Goal: Task Accomplishment & Management: Manage account settings

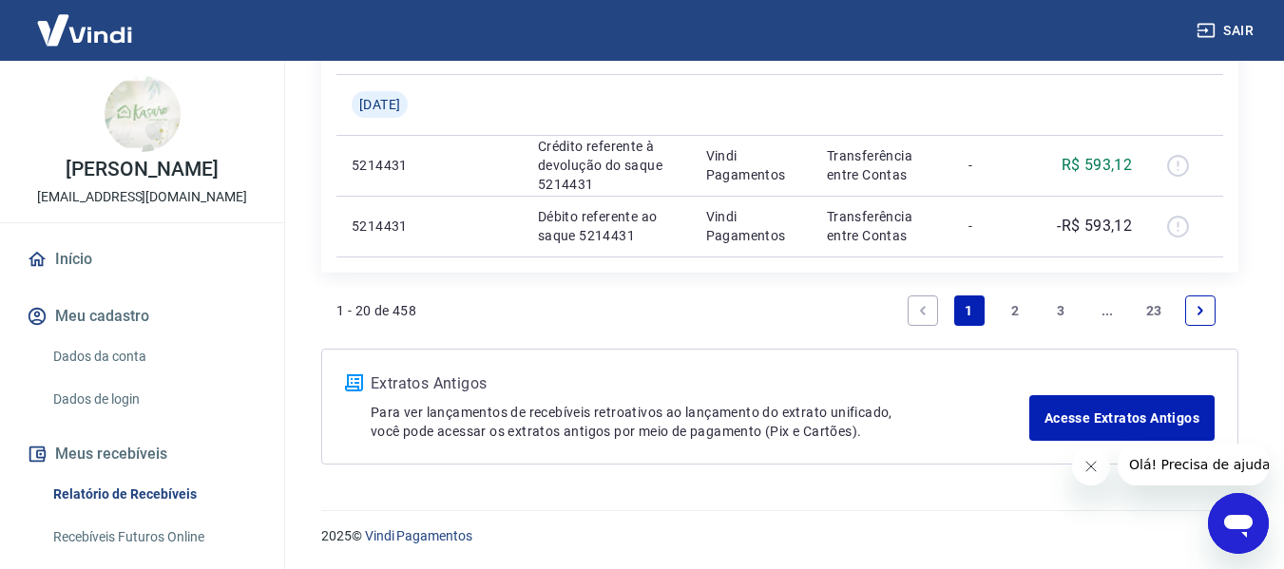
scroll to position [1957, 0]
click at [1201, 308] on icon "Next page" at bounding box center [1200, 310] width 13 height 13
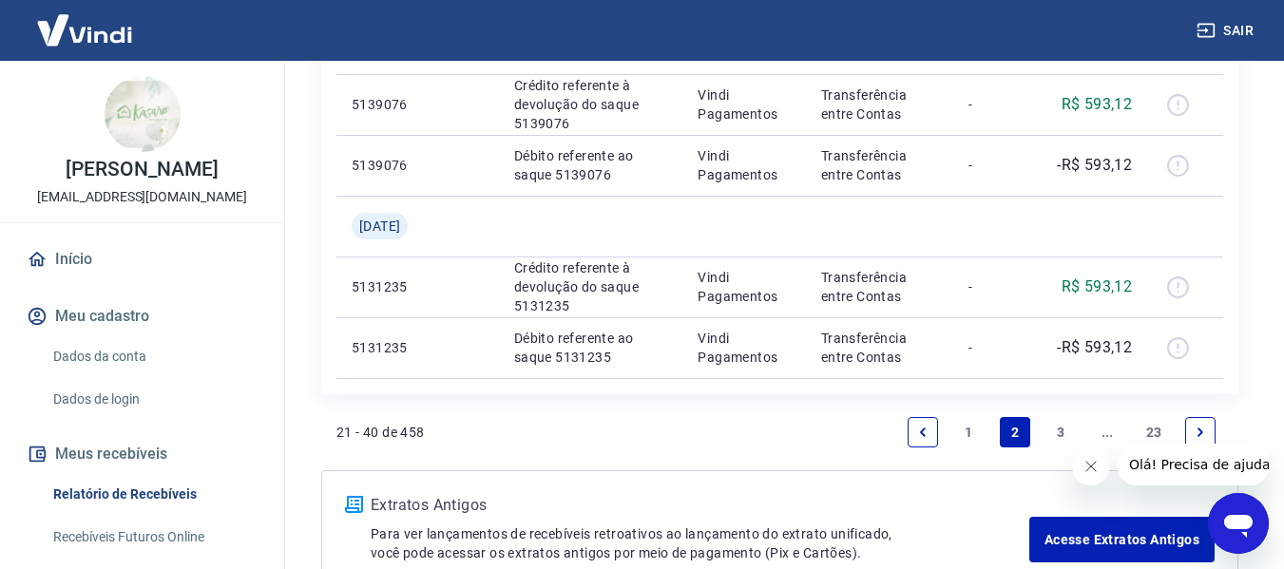
scroll to position [1957, 0]
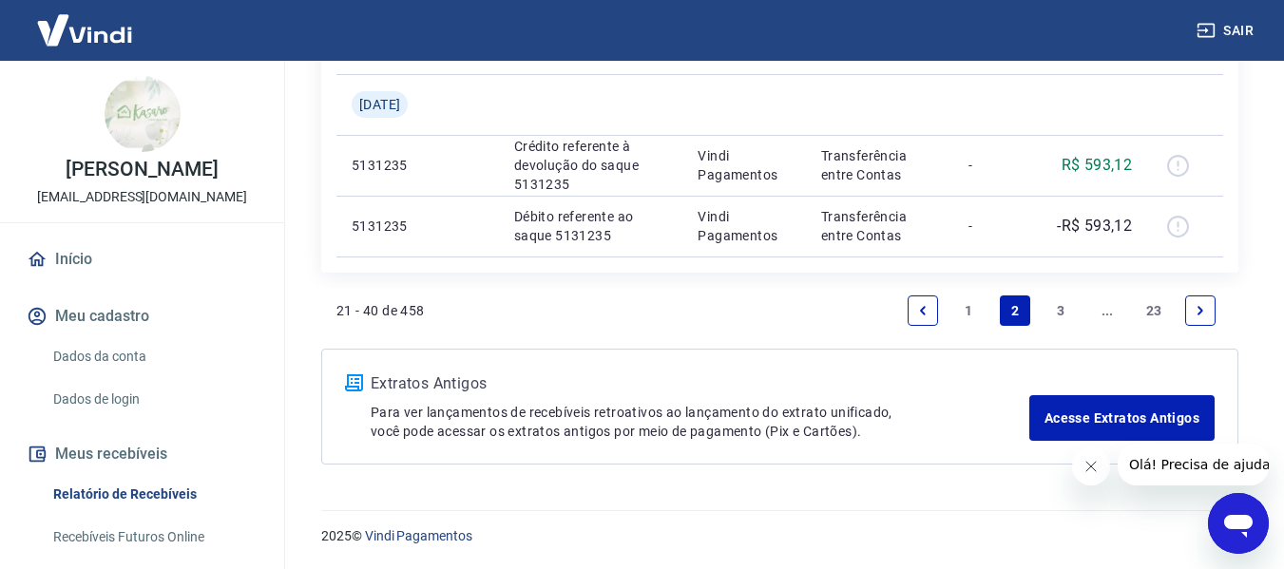
click at [965, 309] on link "1" at bounding box center [969, 311] width 30 height 30
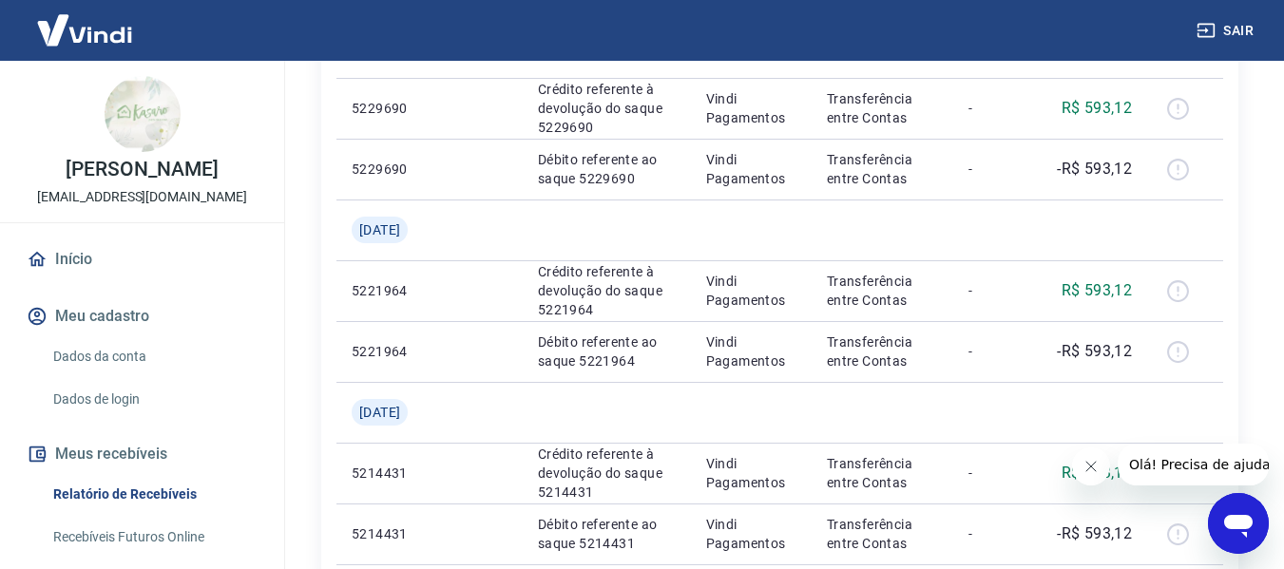
scroll to position [1957, 0]
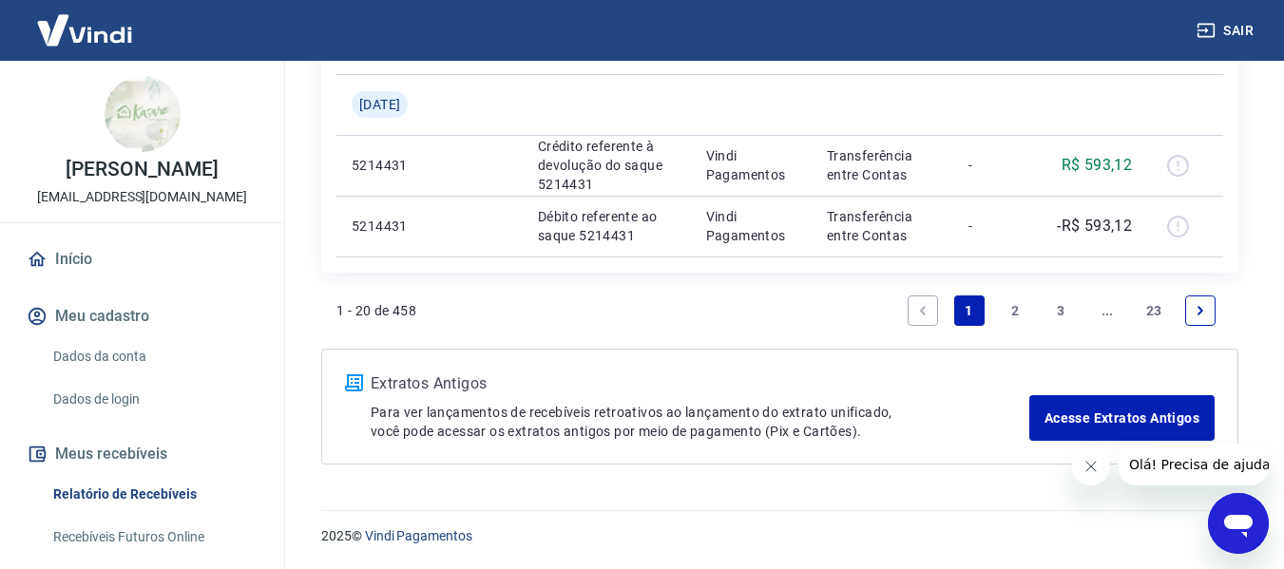
click at [1155, 310] on link "23" at bounding box center [1153, 311] width 31 height 30
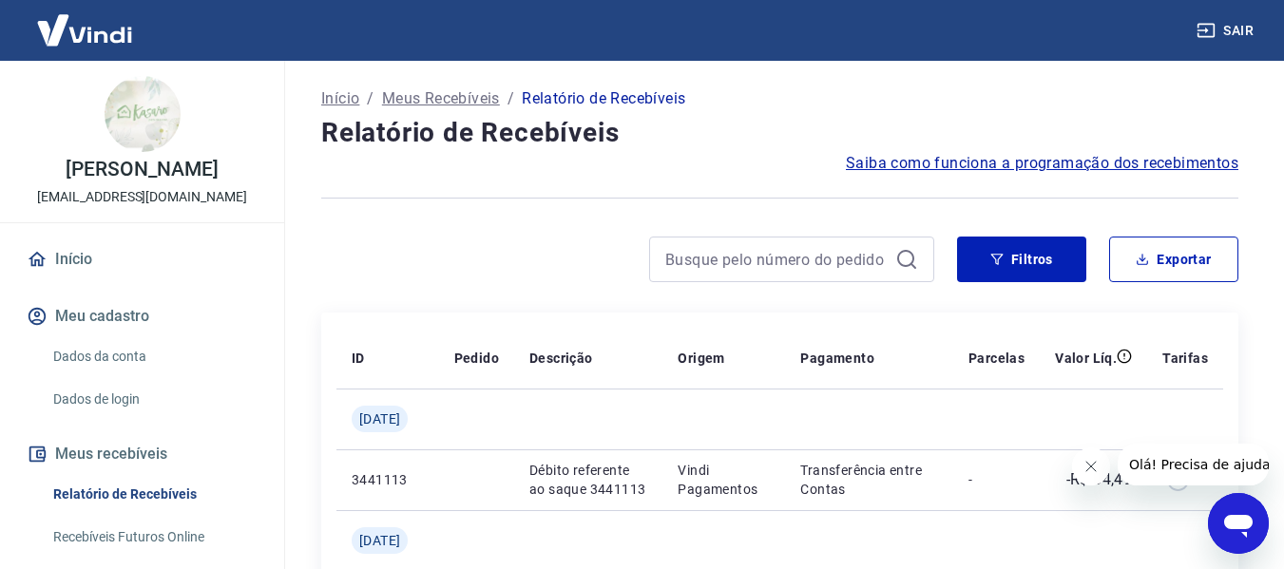
click at [898, 265] on icon at bounding box center [906, 259] width 23 height 23
click at [905, 255] on icon at bounding box center [906, 259] width 23 height 23
click at [1022, 258] on button "Filtros" at bounding box center [1021, 260] width 129 height 46
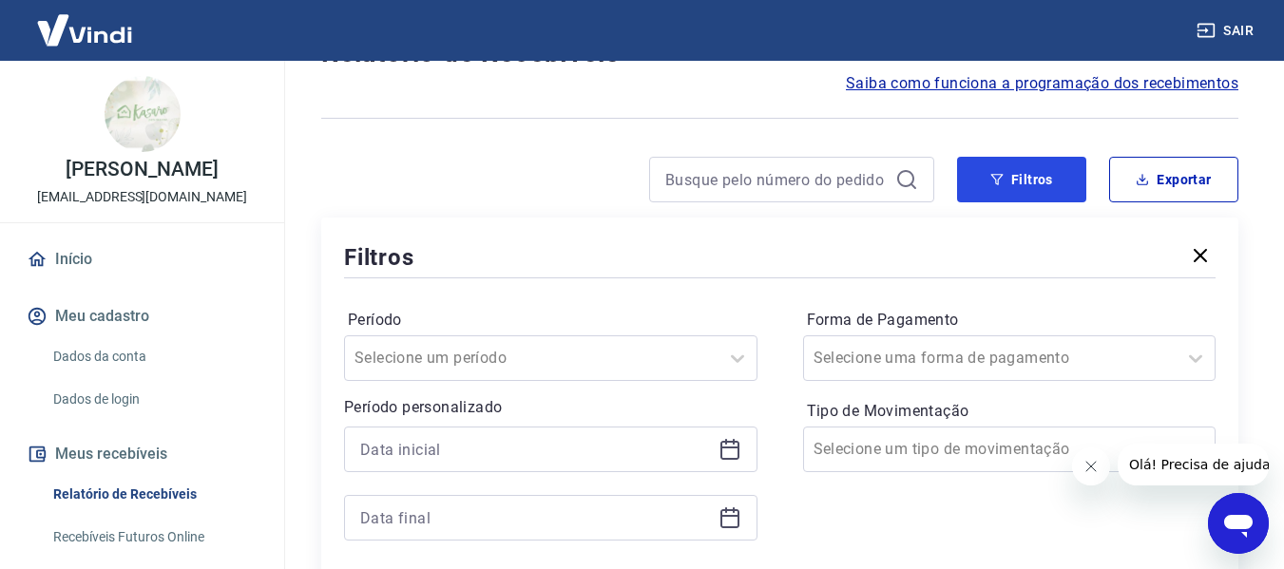
scroll to position [190, 0]
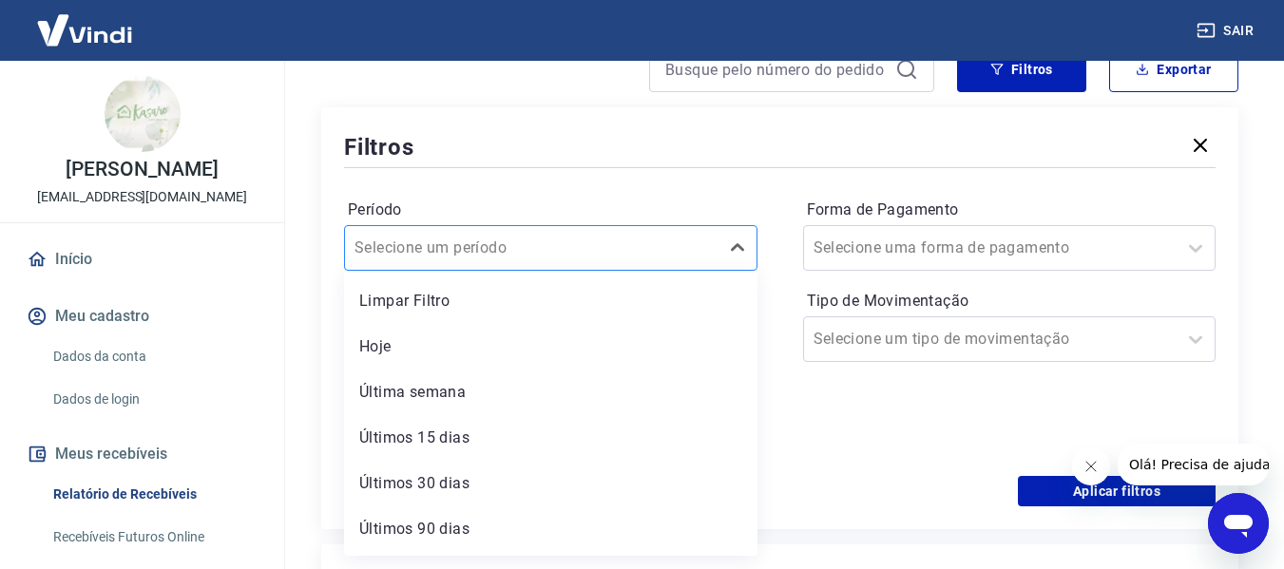
click at [477, 254] on input "Período" at bounding box center [450, 248] width 192 height 23
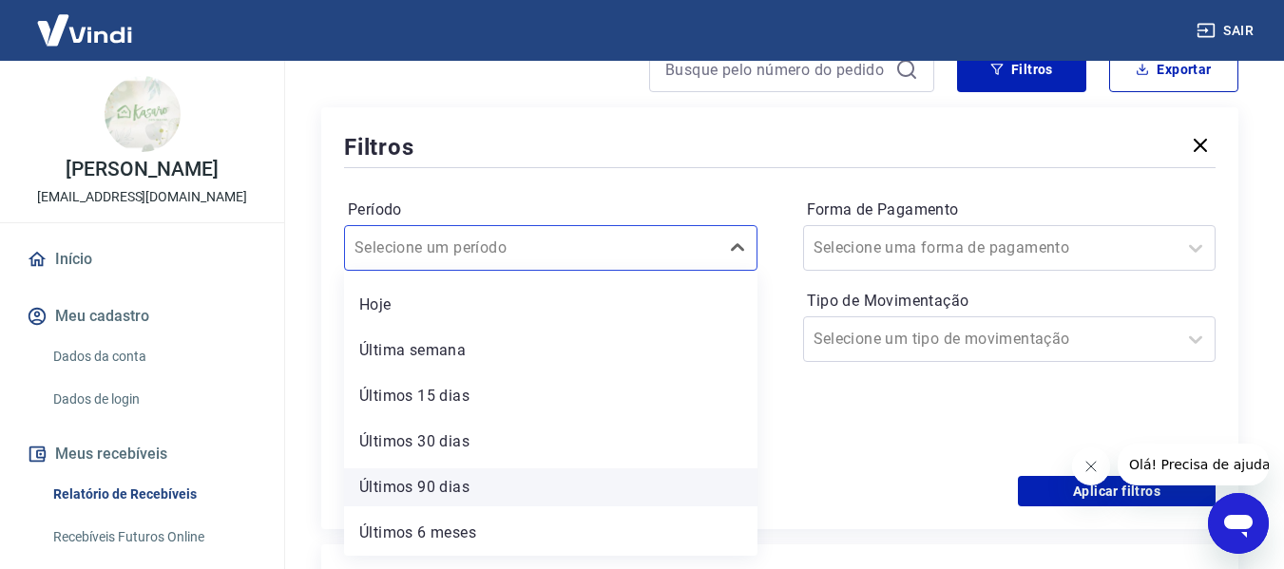
click at [436, 495] on div "Últimos 90 dias" at bounding box center [550, 487] width 413 height 38
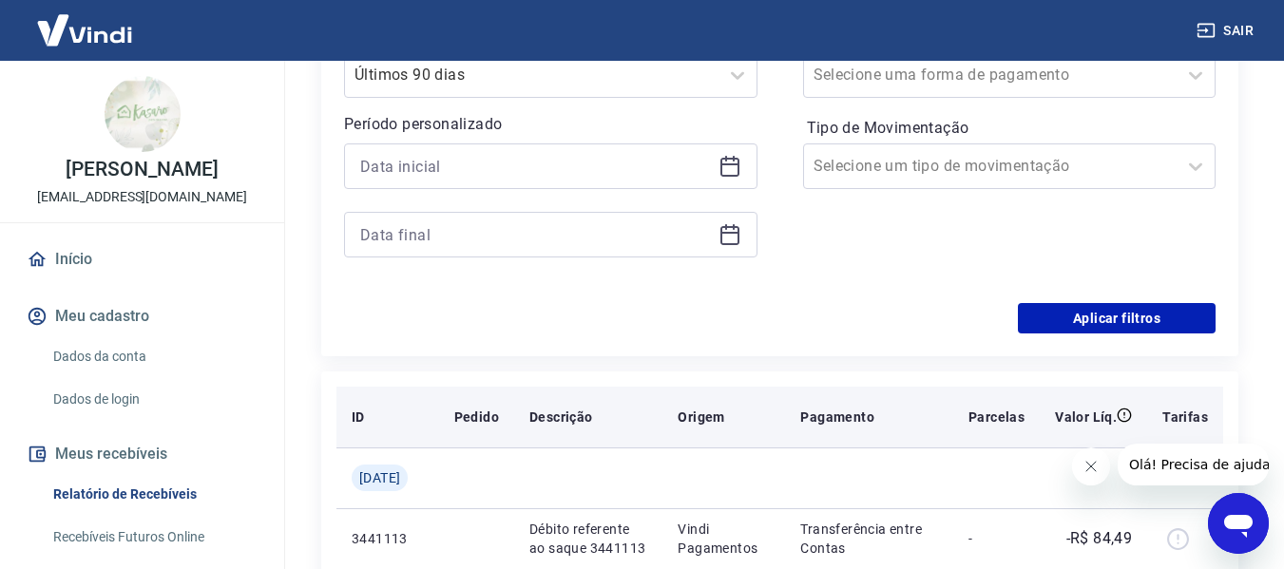
scroll to position [380, 0]
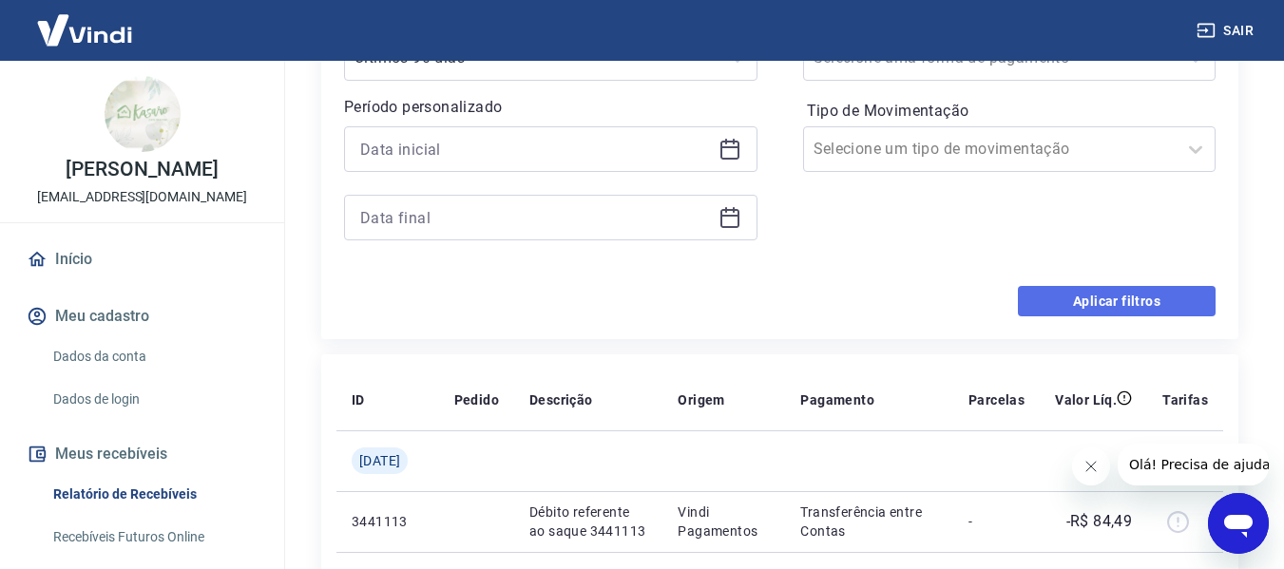
click at [1097, 302] on button "Aplicar filtros" at bounding box center [1117, 301] width 198 height 30
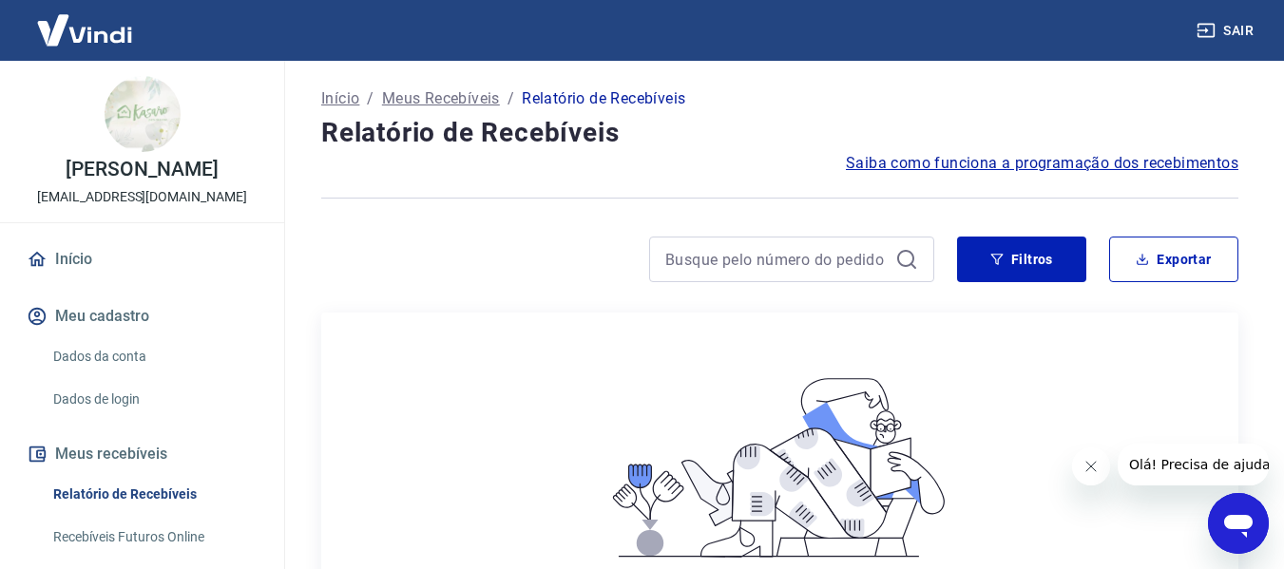
click at [119, 376] on link "Dados da conta" at bounding box center [154, 356] width 216 height 39
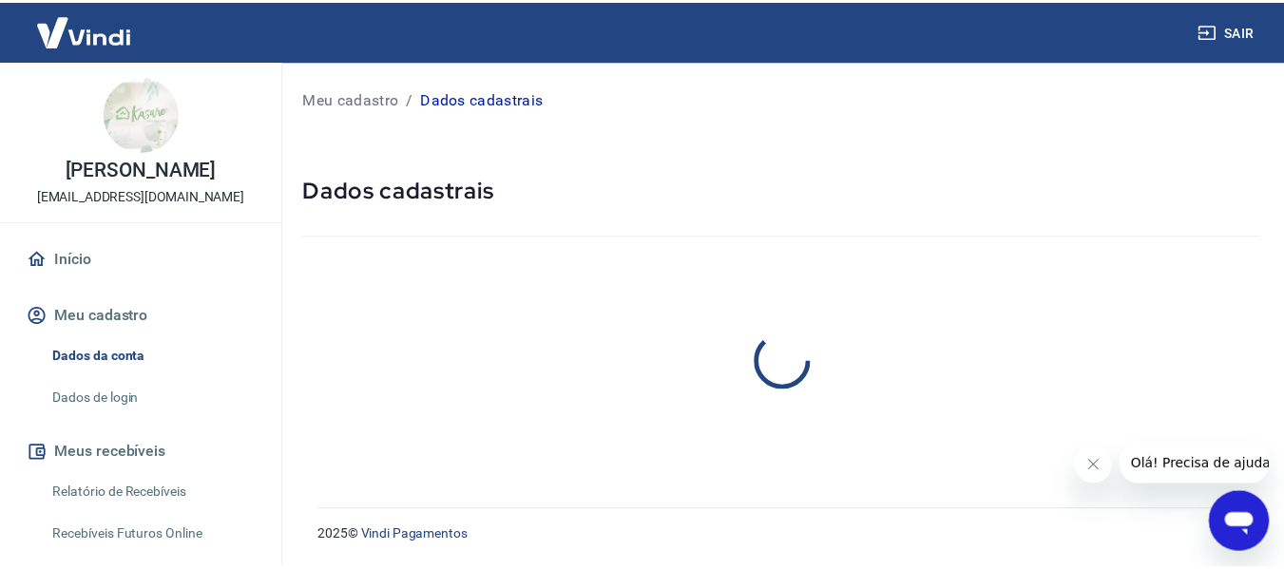
select select "SP"
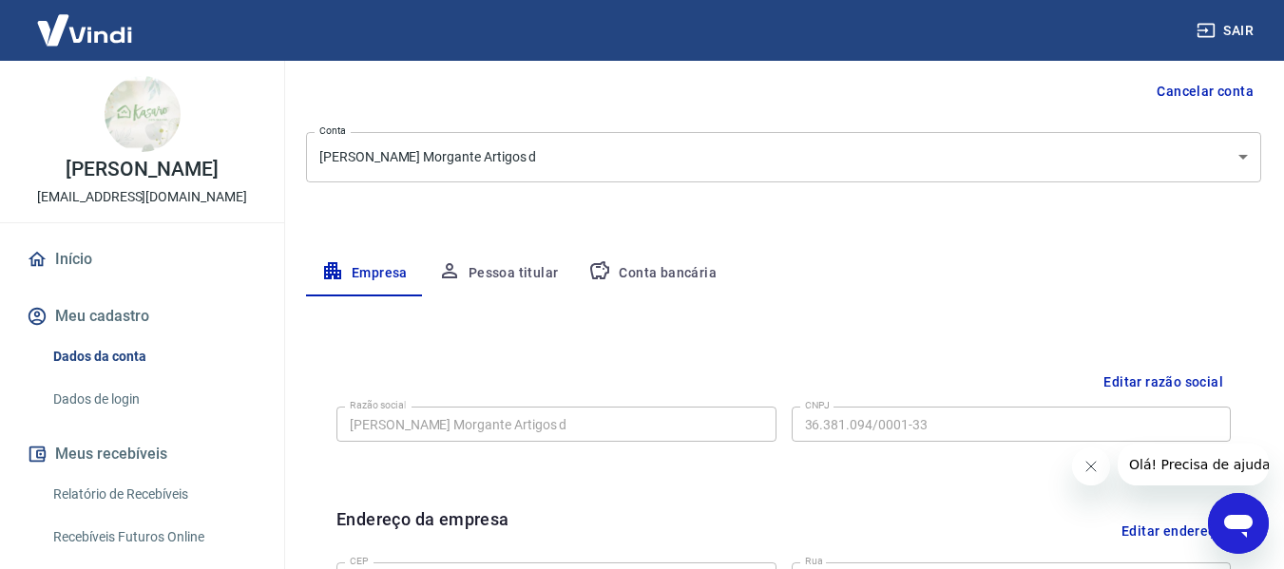
scroll to position [190, 0]
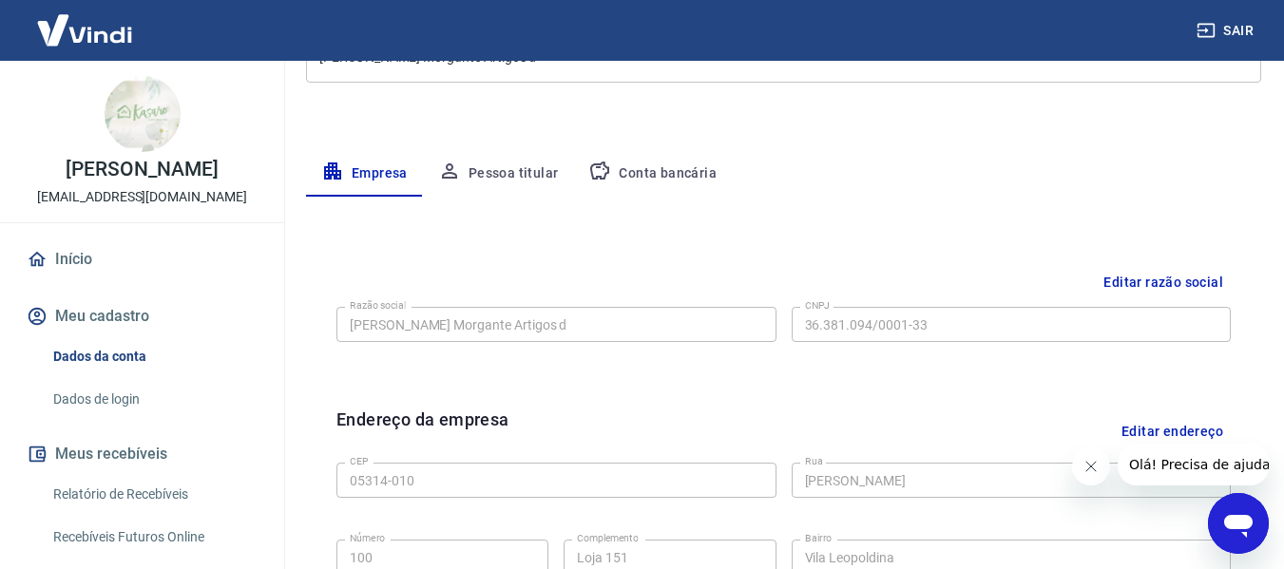
click at [659, 178] on button "Conta bancária" at bounding box center [652, 174] width 159 height 46
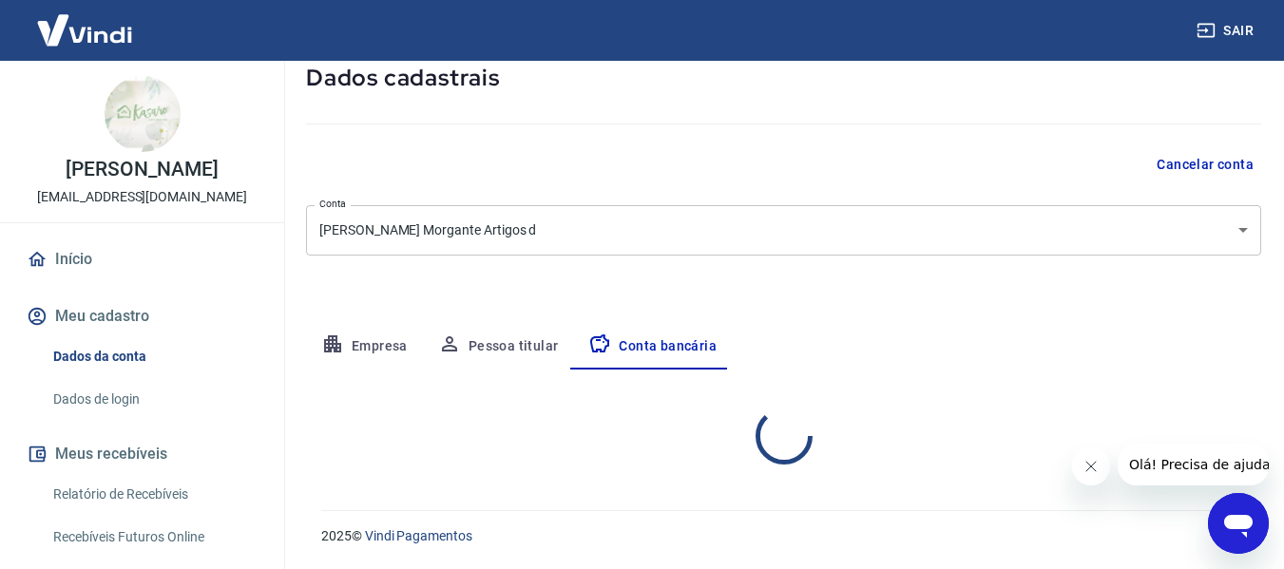
select select "1"
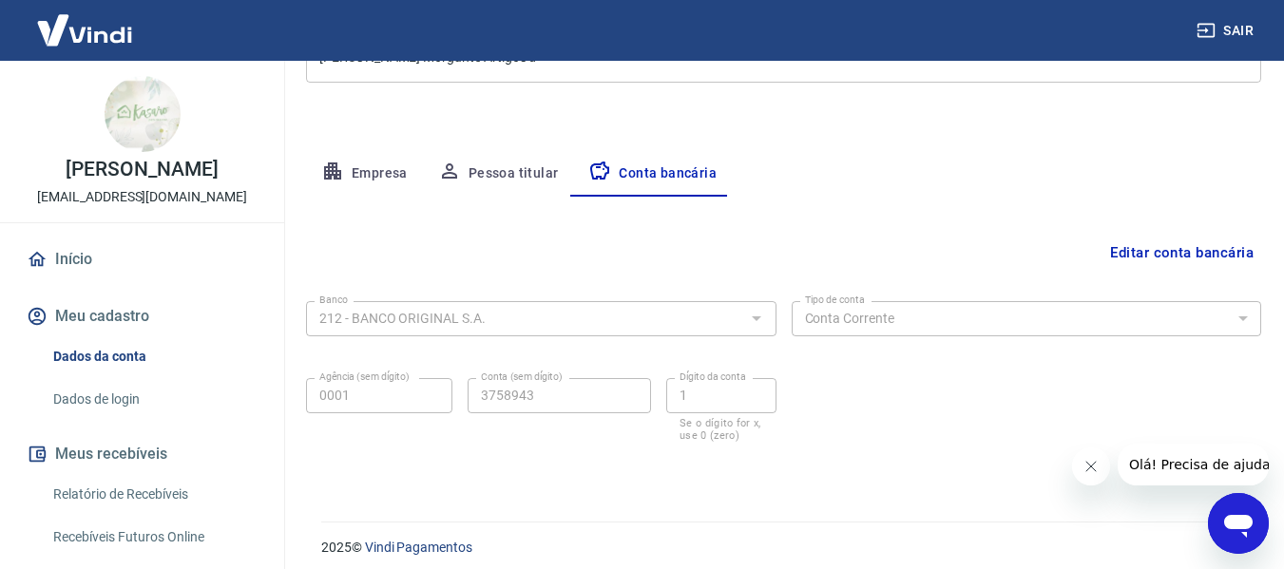
scroll to position [296, 0]
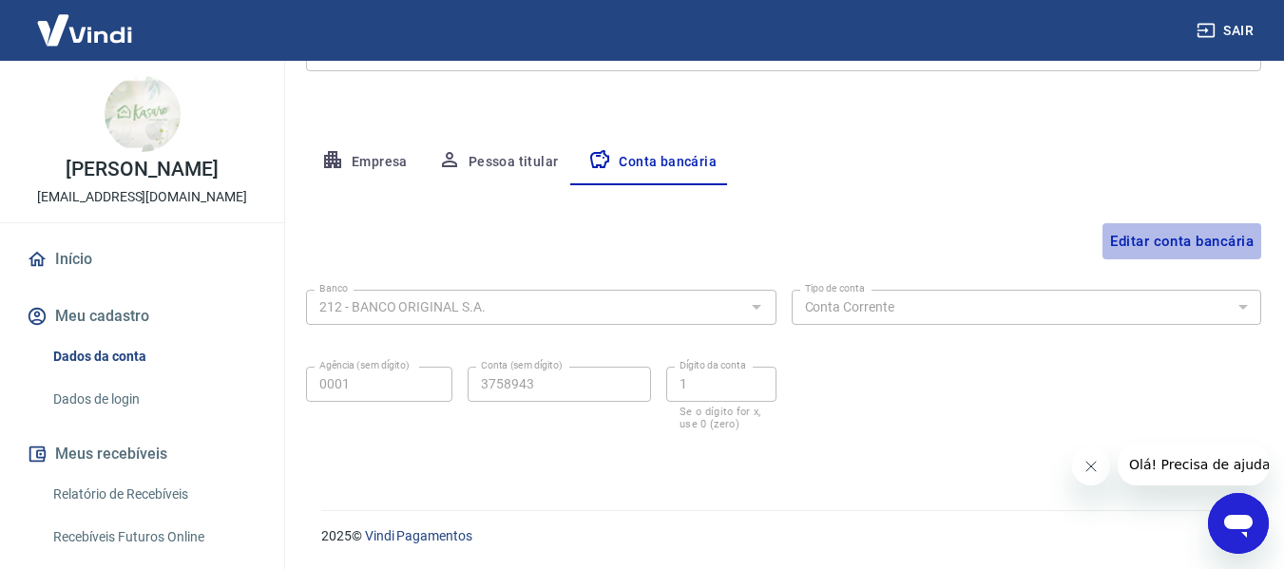
click at [1182, 240] on button "Editar conta bancária" at bounding box center [1181, 241] width 159 height 36
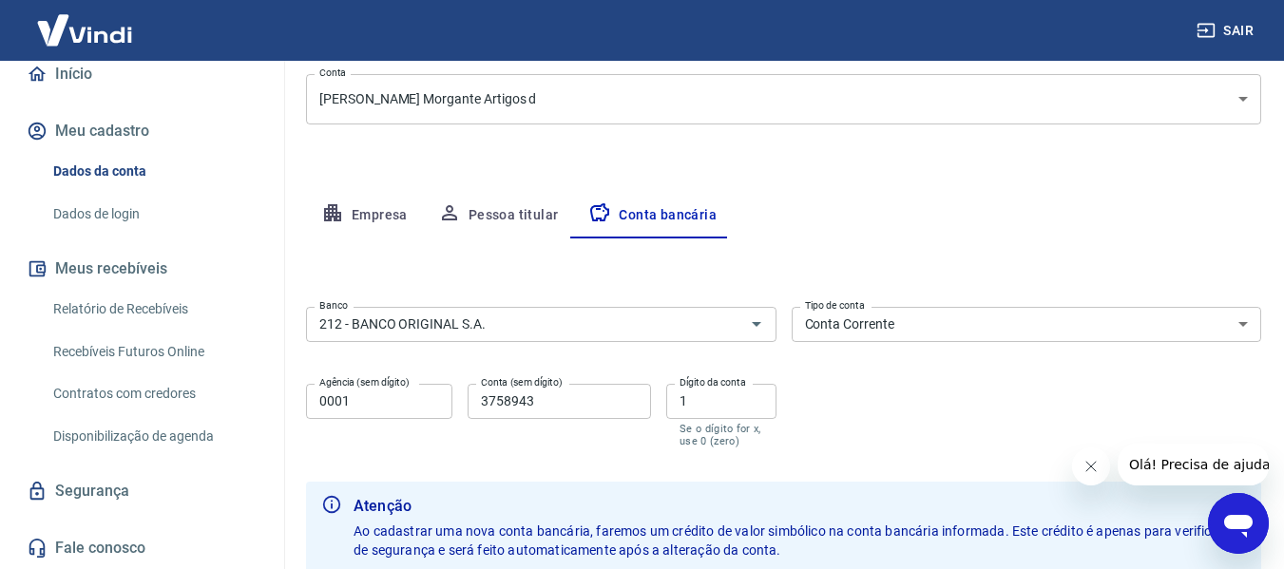
scroll to position [190, 0]
click at [132, 321] on link "Relatório de Recebíveis" at bounding box center [154, 309] width 216 height 39
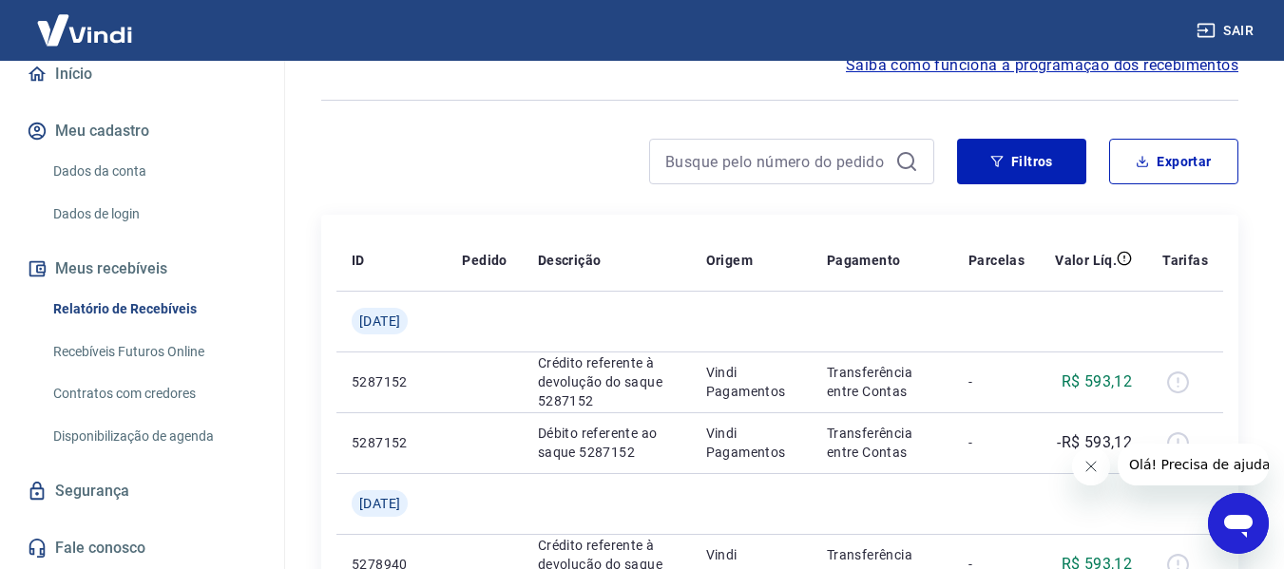
scroll to position [190, 0]
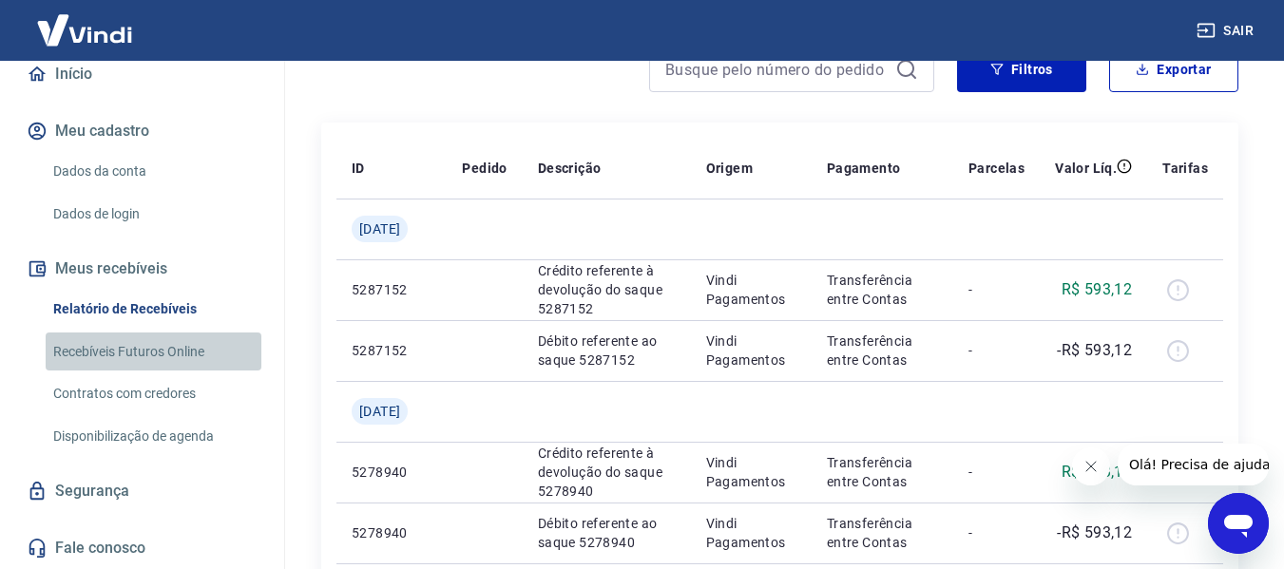
click at [159, 370] on link "Recebíveis Futuros Online" at bounding box center [154, 352] width 216 height 39
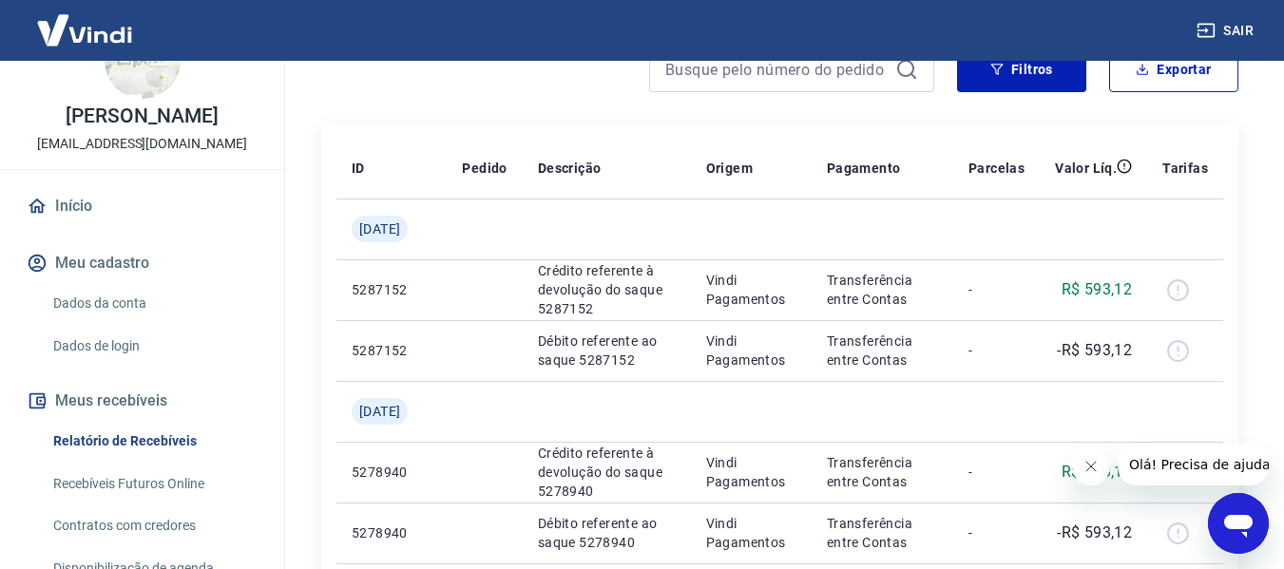
scroll to position [95, 0]
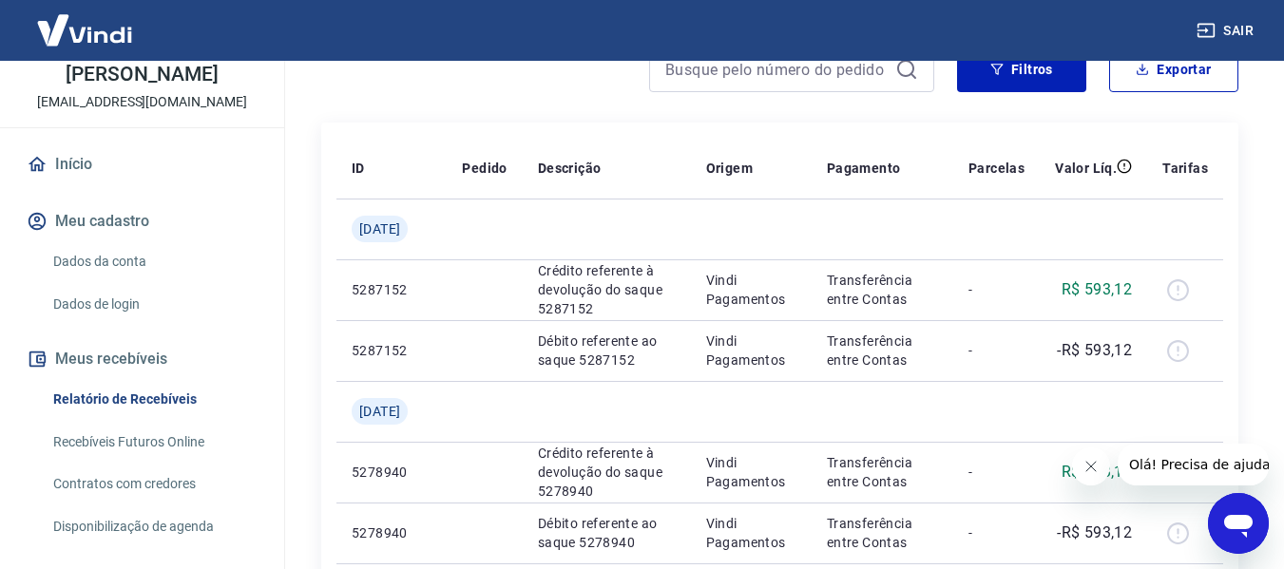
click at [108, 240] on button "Meu cadastro" at bounding box center [142, 222] width 239 height 42
click at [109, 280] on link "Dados da conta" at bounding box center [154, 261] width 216 height 39
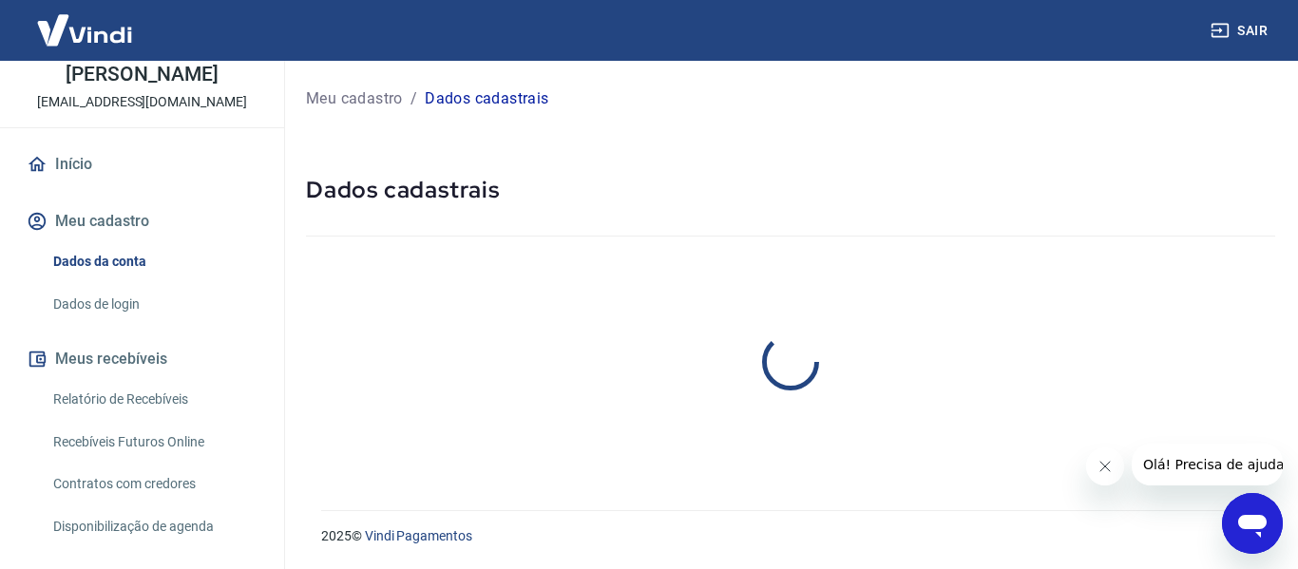
select select "SP"
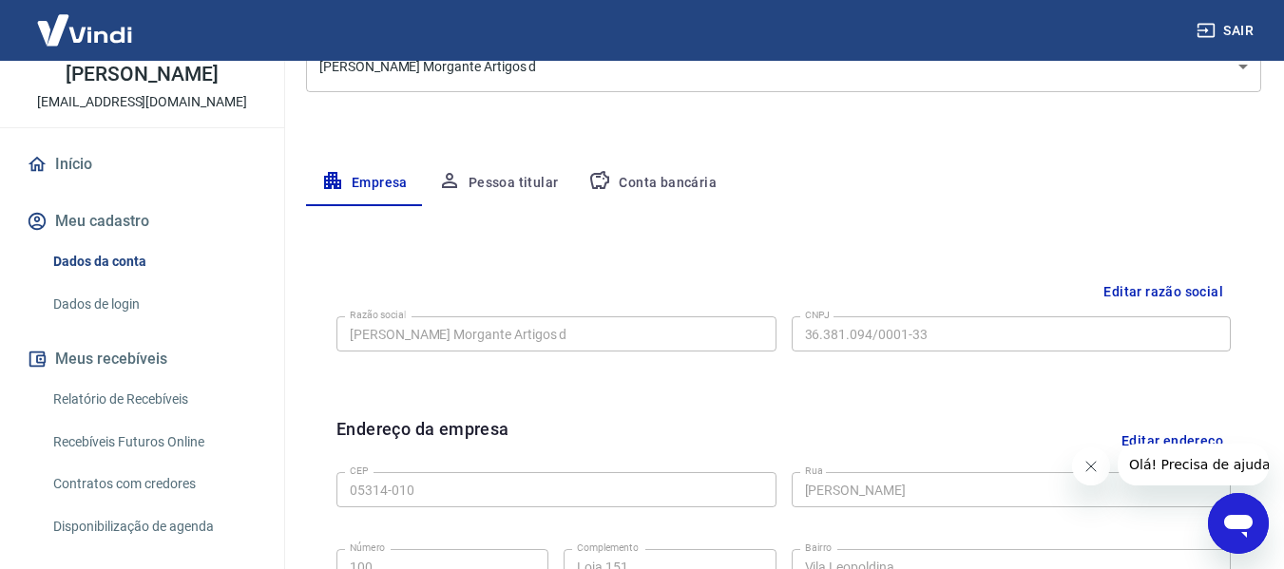
scroll to position [285, 0]
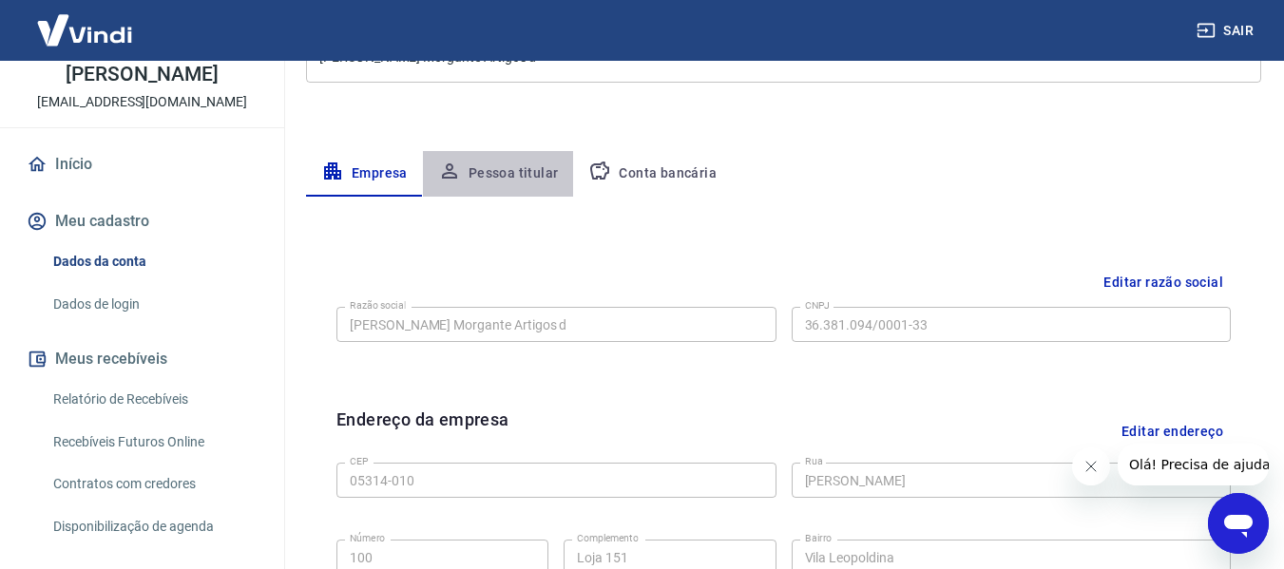
click at [518, 175] on button "Pessoa titular" at bounding box center [498, 174] width 151 height 46
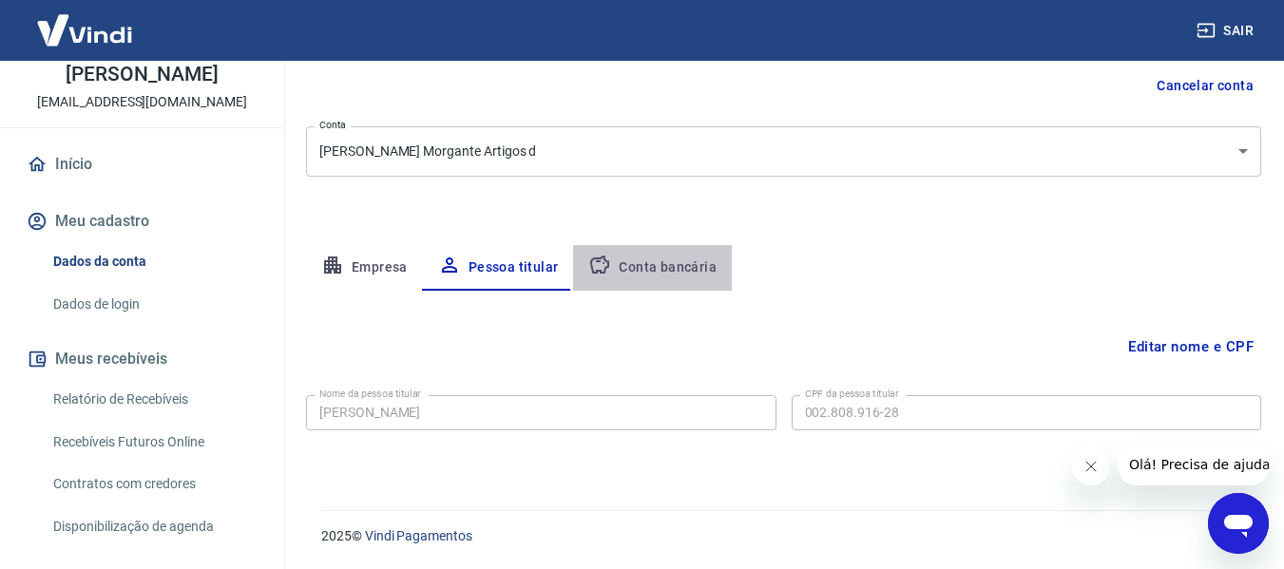
click at [677, 260] on button "Conta bancária" at bounding box center [652, 268] width 159 height 46
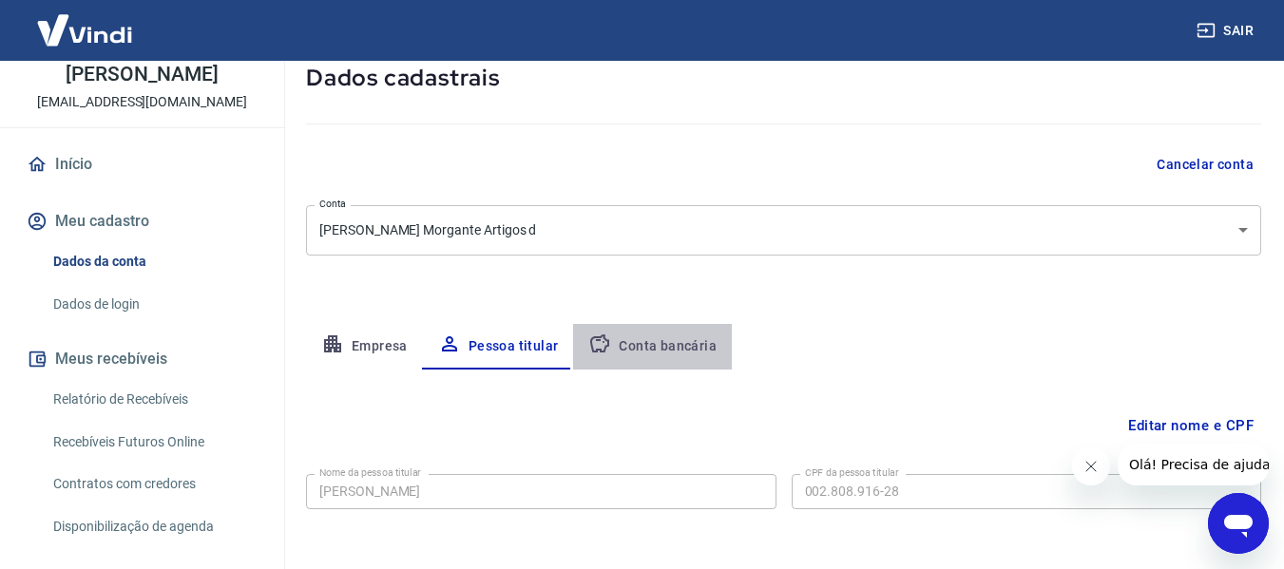
select select "1"
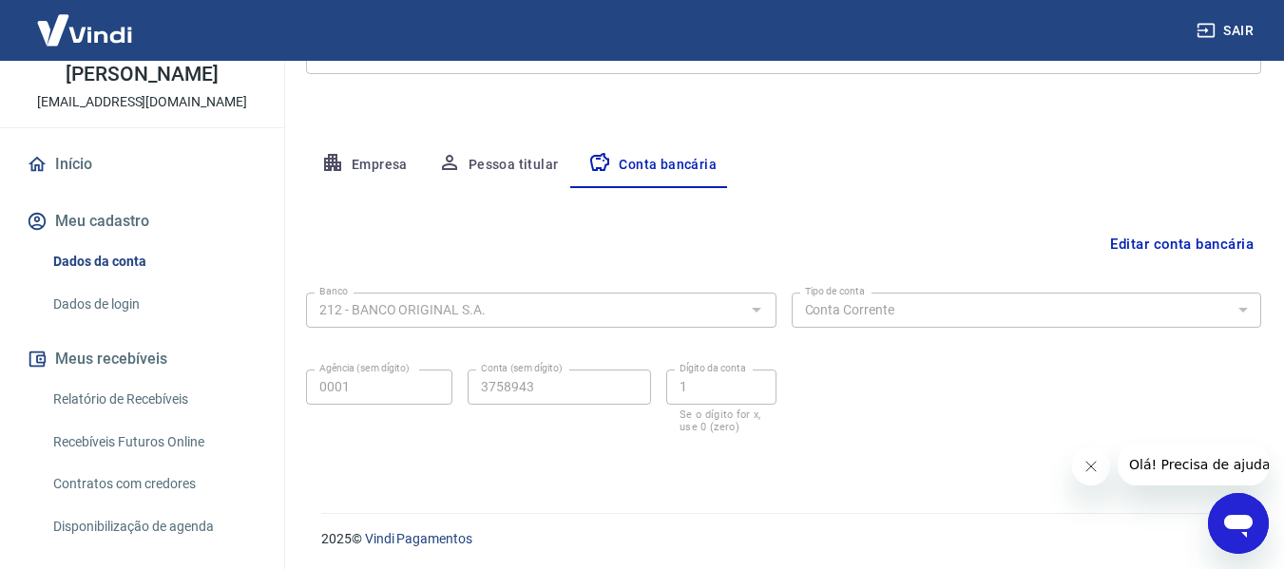
scroll to position [296, 0]
click at [1191, 247] on button "Editar conta bancária" at bounding box center [1181, 241] width 159 height 36
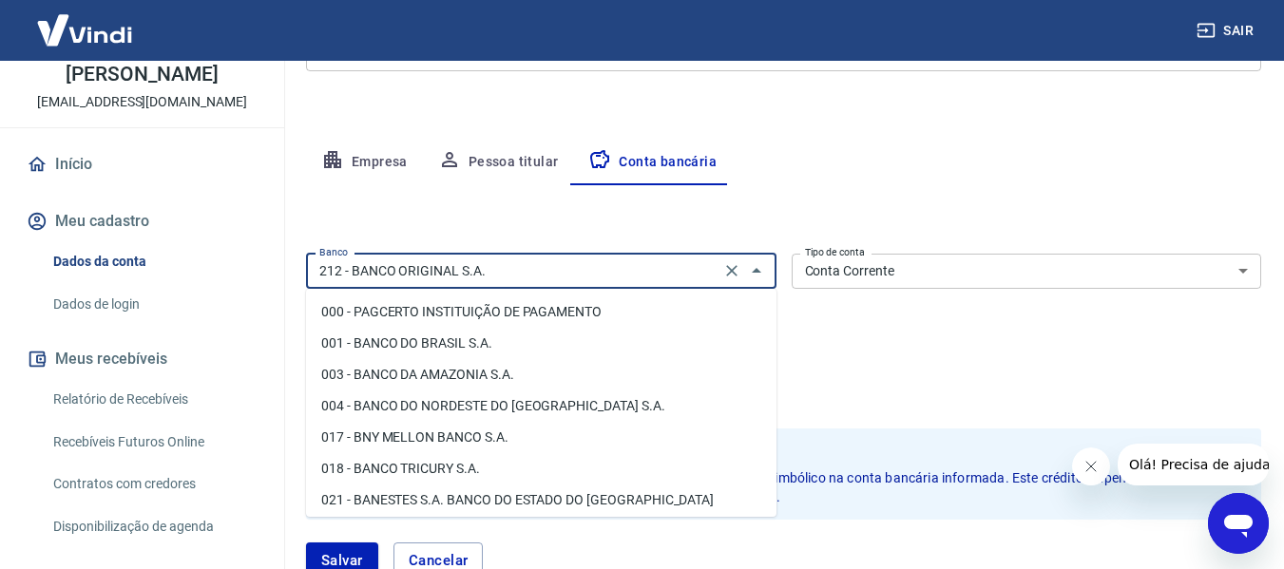
click at [625, 276] on input "212 - BANCO ORIGINAL S.A." at bounding box center [513, 271] width 403 height 24
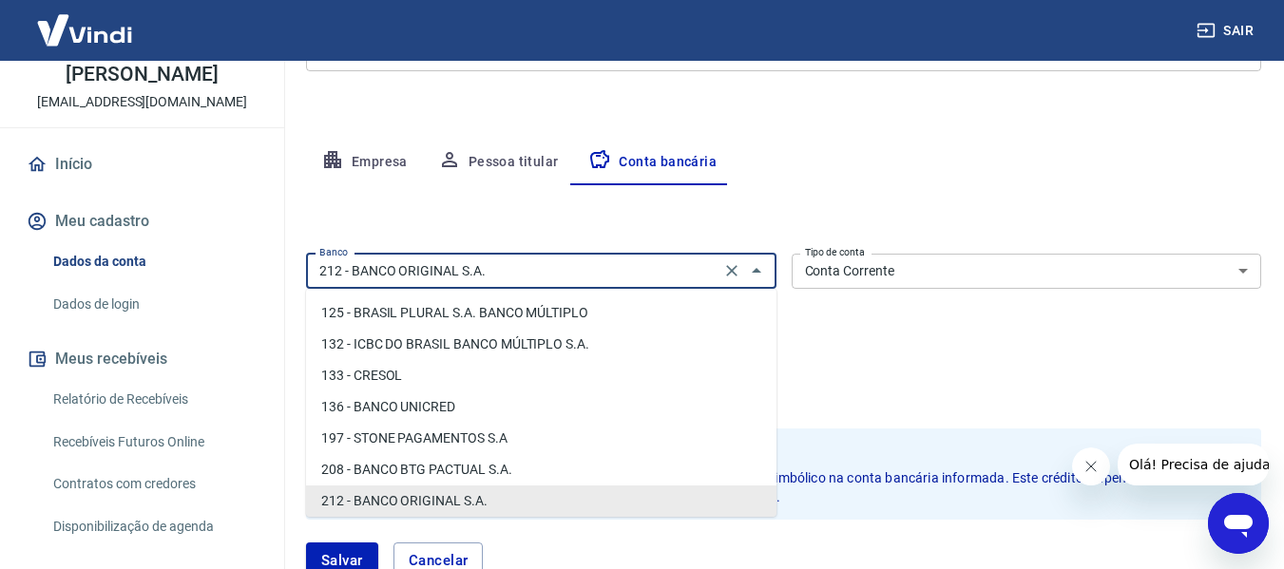
click at [625, 276] on input "212 - BANCO ORIGINAL S.A." at bounding box center [513, 271] width 403 height 24
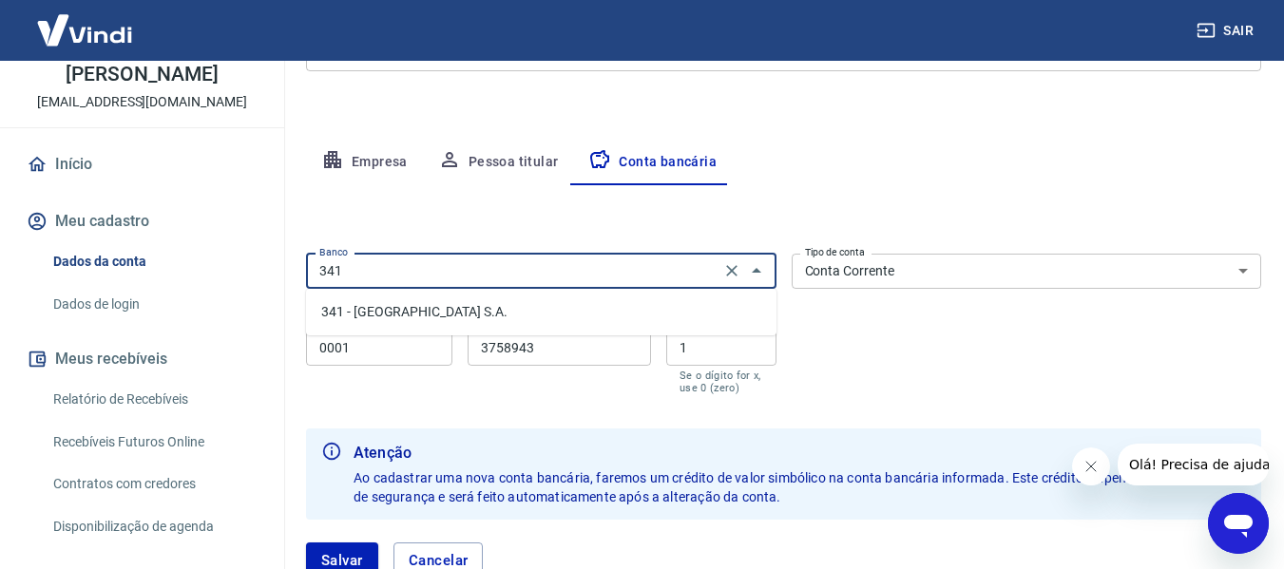
type input "212 - BANCO ORIGINAL S.A."
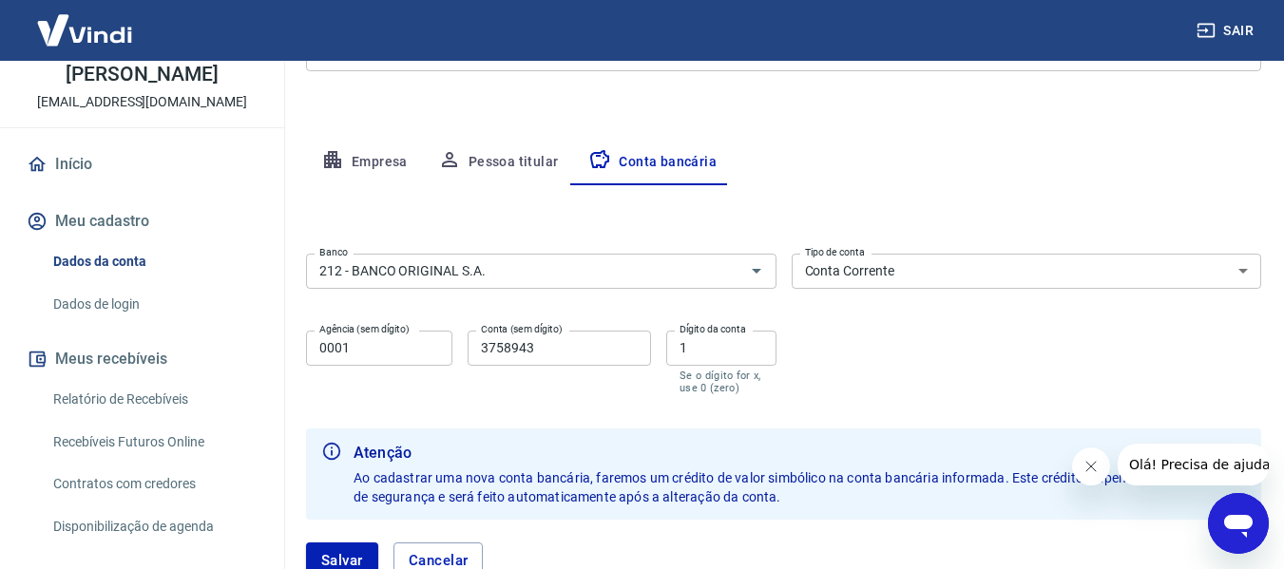
click at [787, 213] on div "Editar conta bancária Banco 212 - BANCO ORIGINAL S.A. Banco Tipo de conta Conta…" at bounding box center [783, 393] width 955 height 416
click at [731, 277] on icon "Clear" at bounding box center [731, 270] width 19 height 19
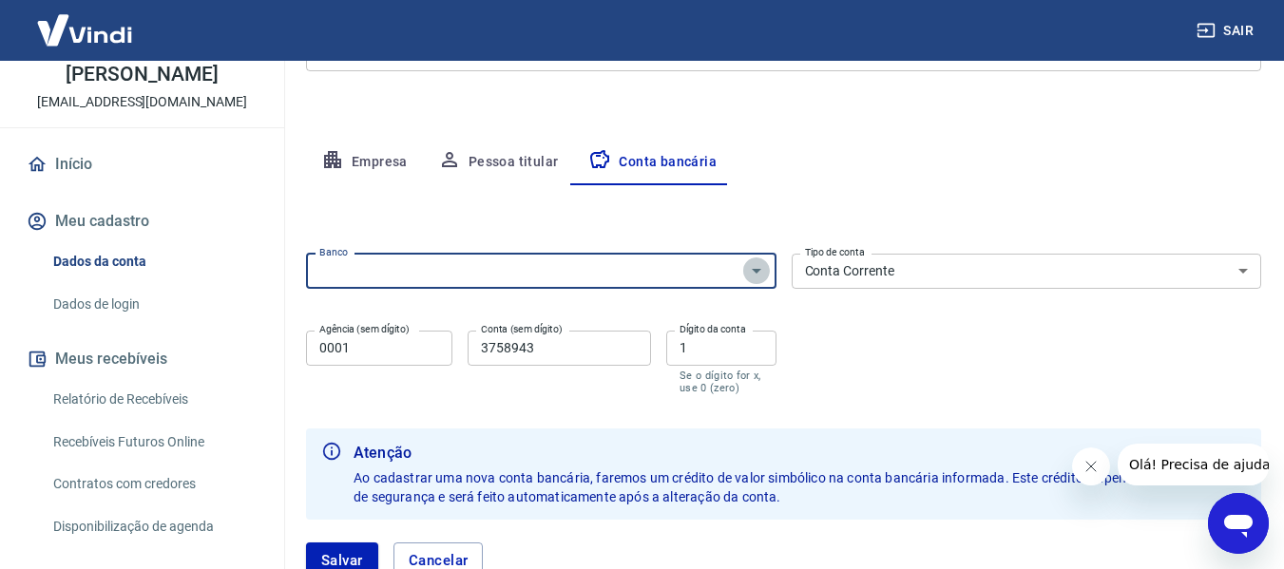
click at [766, 271] on icon "Abrir" at bounding box center [756, 270] width 23 height 23
click at [422, 313] on li "341 - [GEOGRAPHIC_DATA] S.A." at bounding box center [541, 311] width 470 height 31
type input "341 - [GEOGRAPHIC_DATA] S.A."
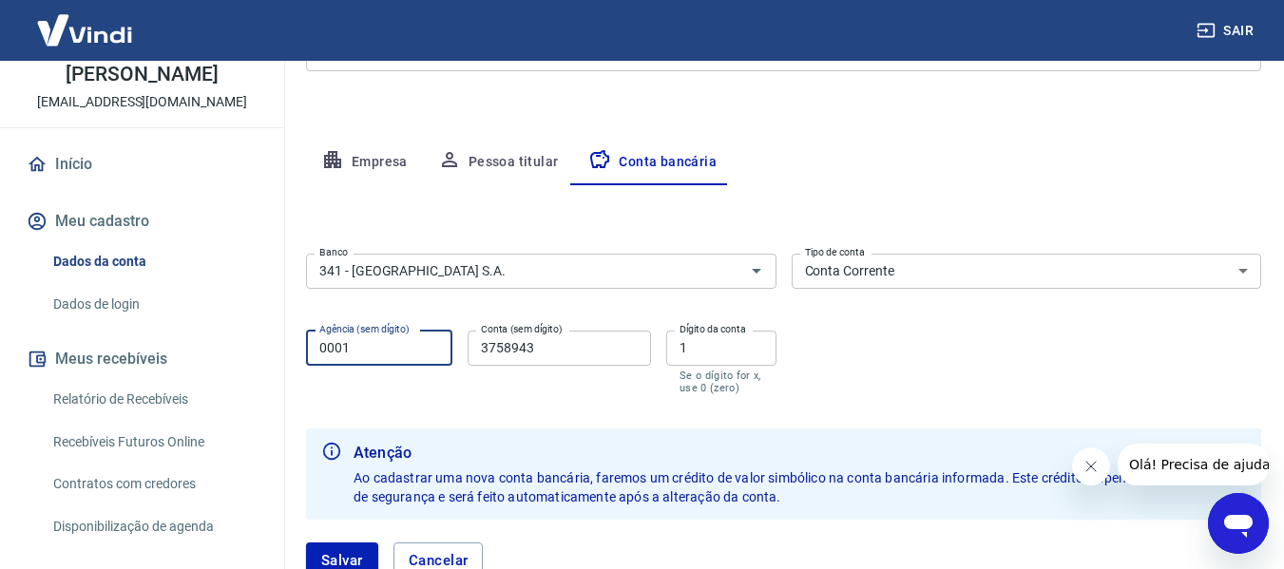
click at [373, 350] on input "0001" at bounding box center [379, 348] width 146 height 35
type input "8730"
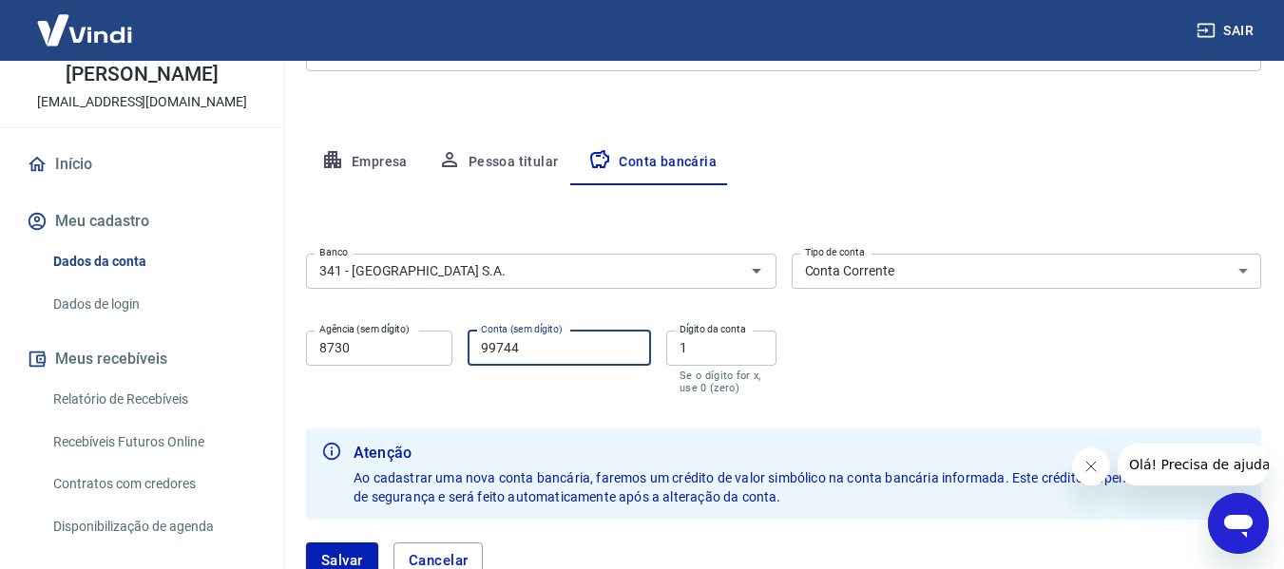
type input "99744"
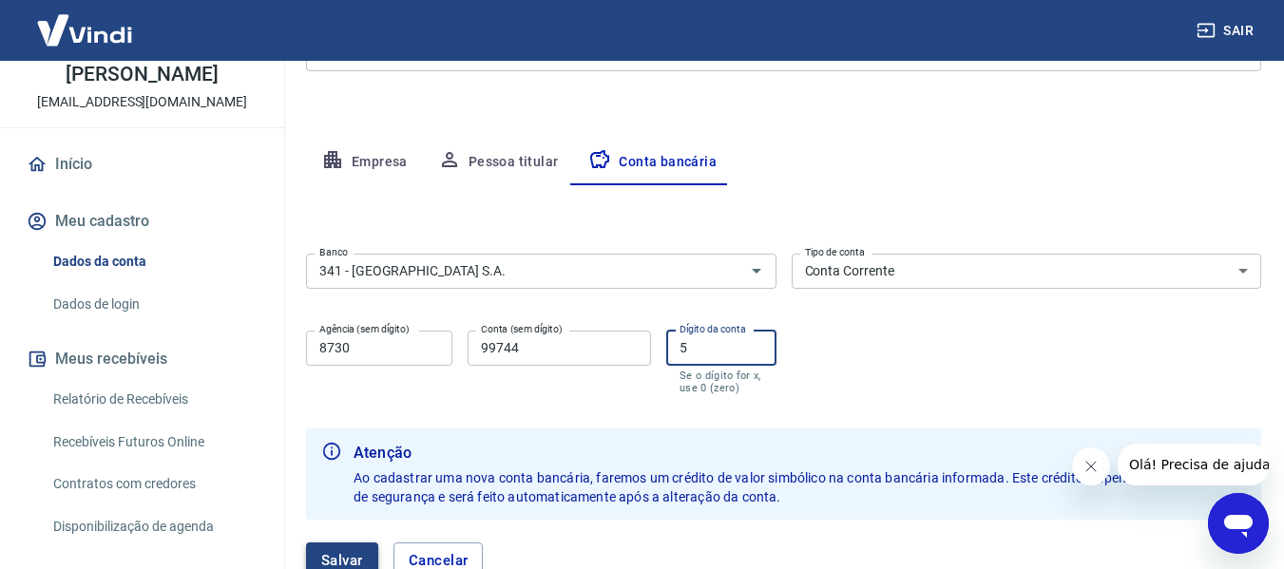
type input "5"
click at [330, 553] on button "Salvar" at bounding box center [342, 561] width 72 height 36
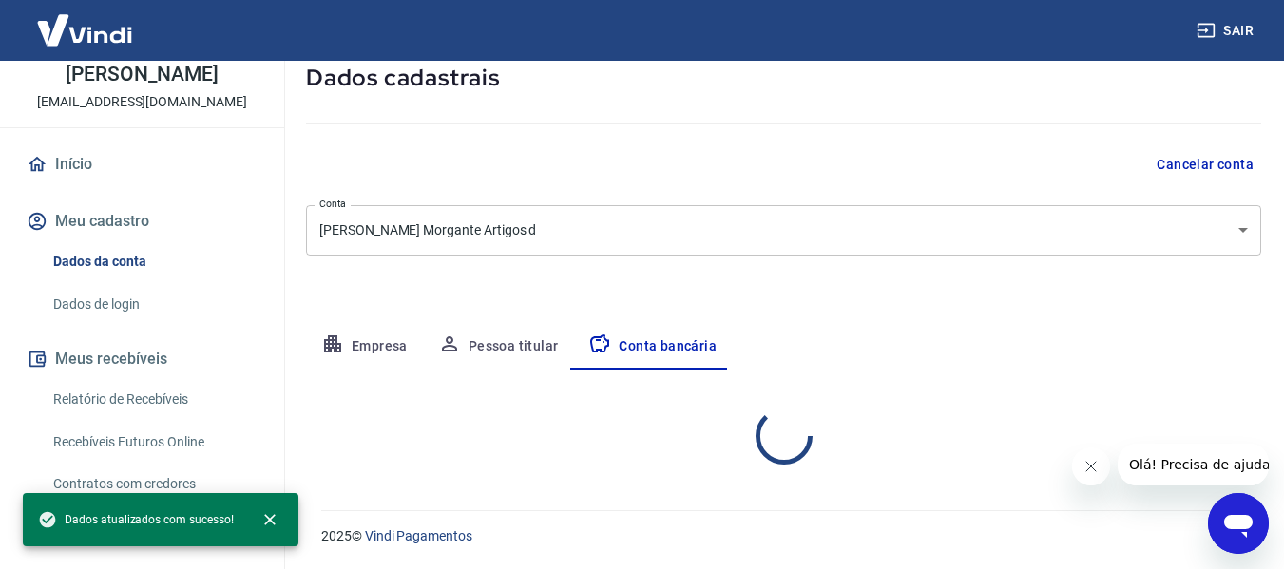
scroll to position [296, 0]
select select "1"
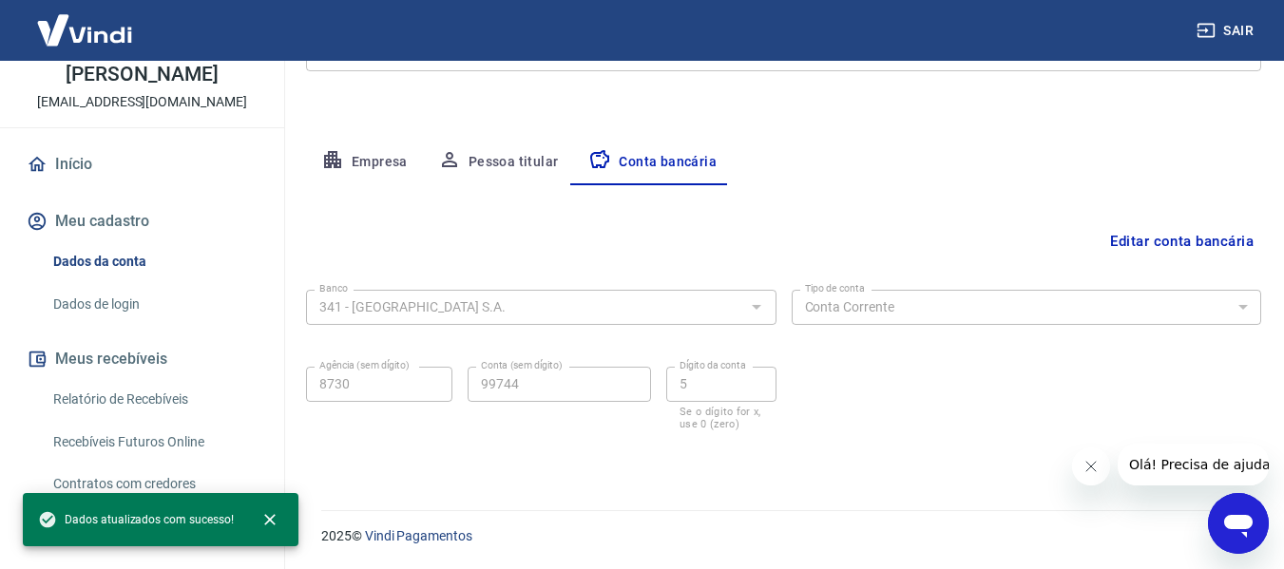
click at [112, 324] on link "Dados de login" at bounding box center [154, 304] width 216 height 39
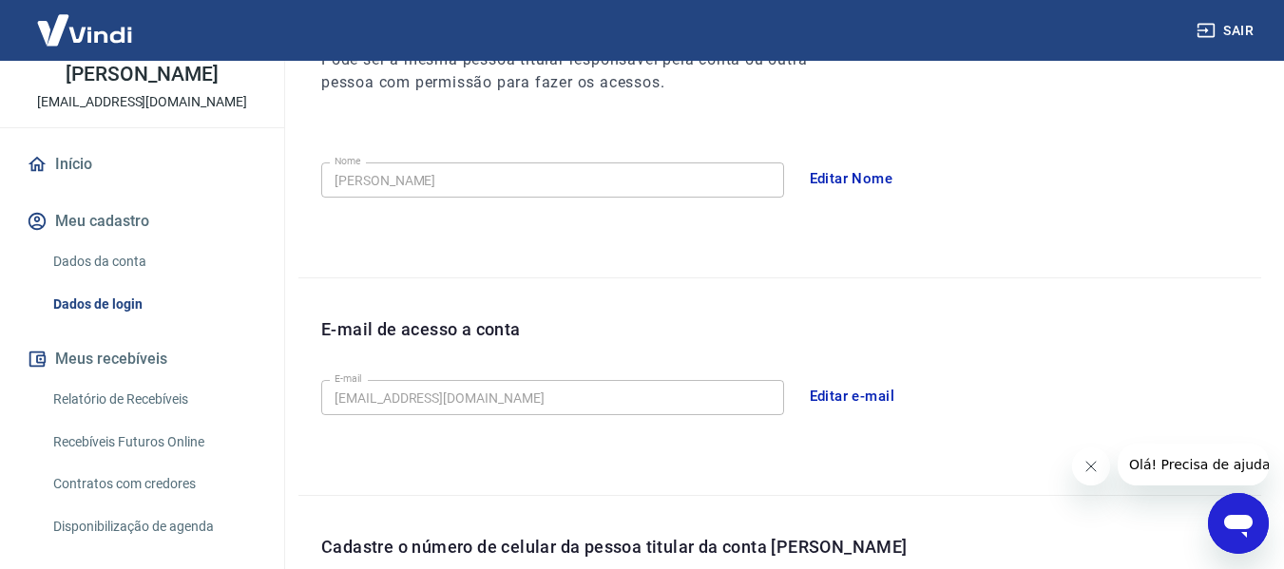
scroll to position [648, 0]
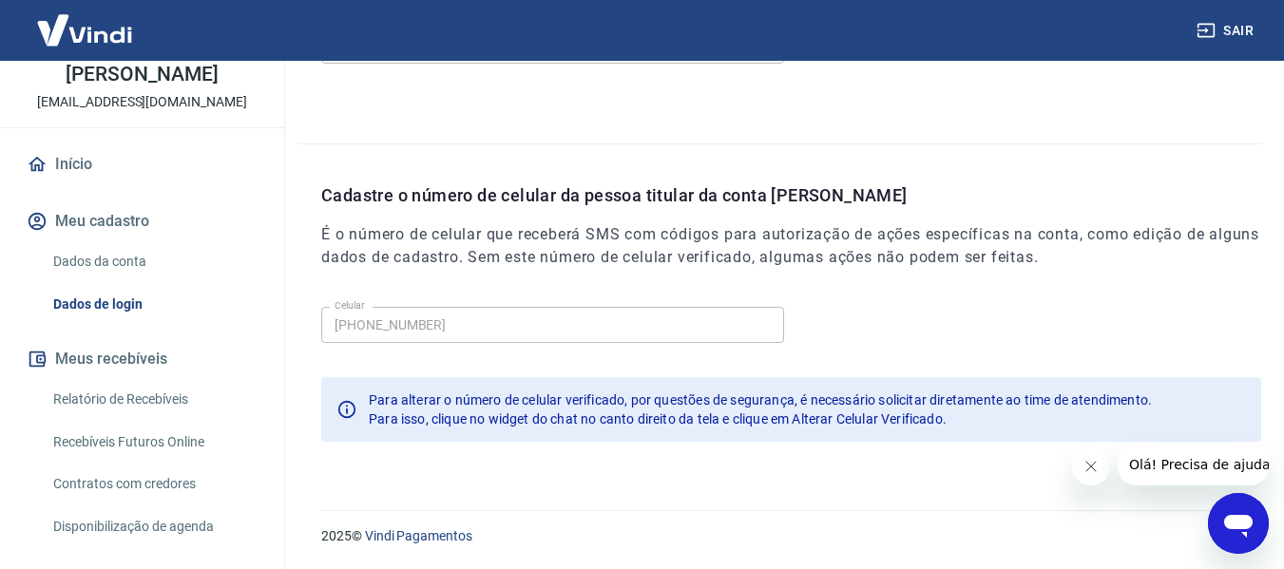
click at [135, 417] on link "Relatório de Recebíveis" at bounding box center [154, 399] width 216 height 39
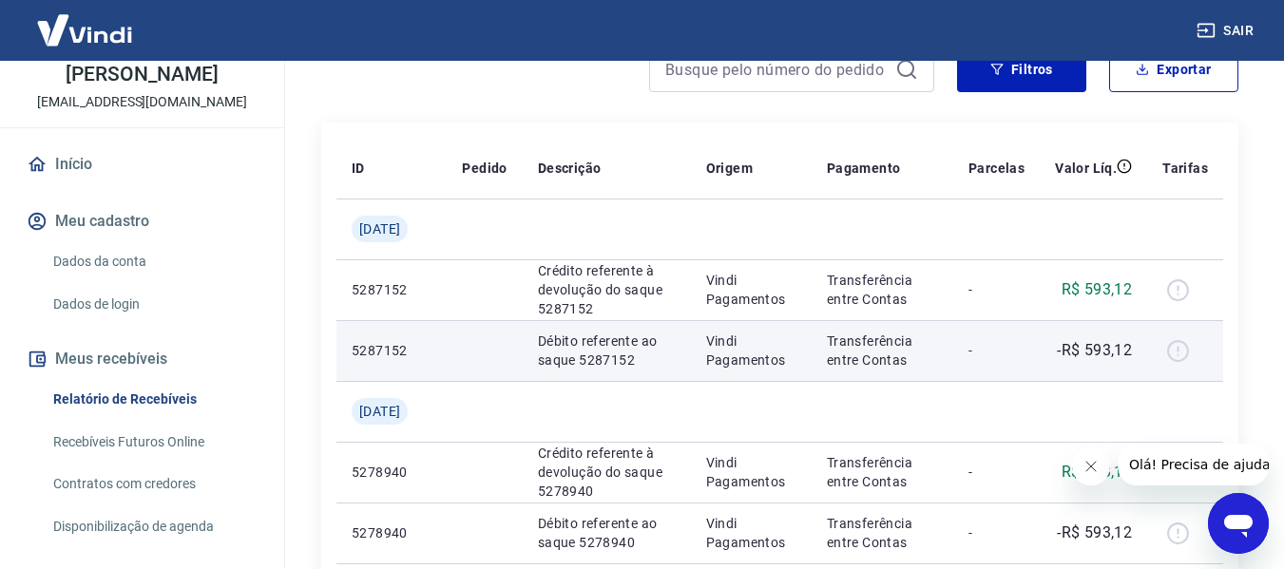
scroll to position [285, 0]
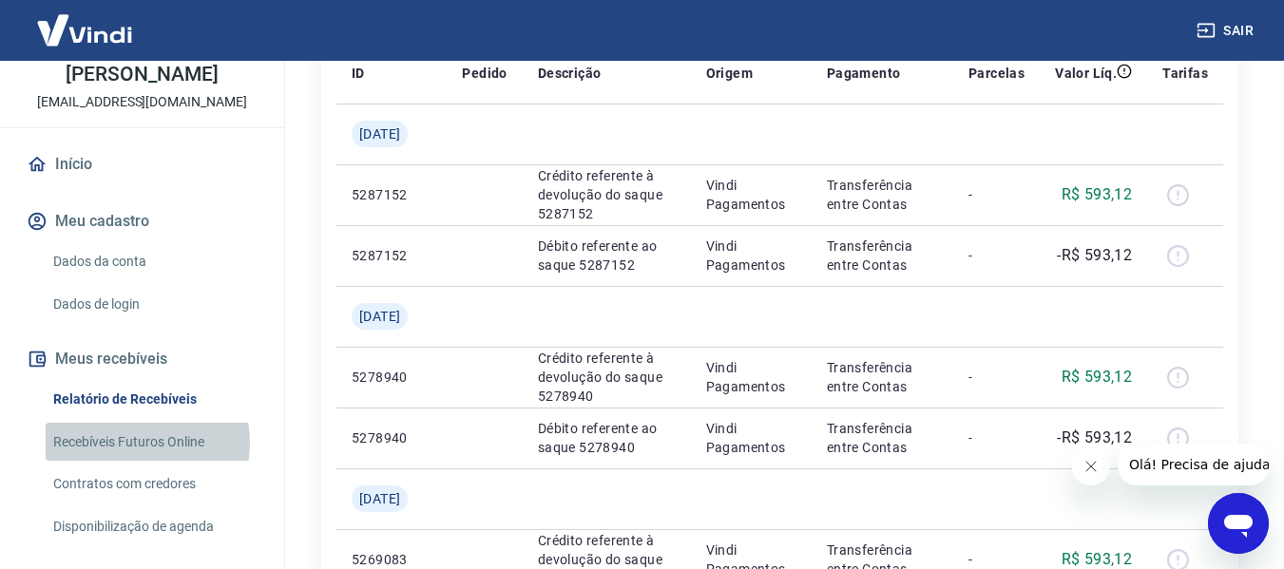
click at [133, 462] on link "Recebíveis Futuros Online" at bounding box center [154, 442] width 216 height 39
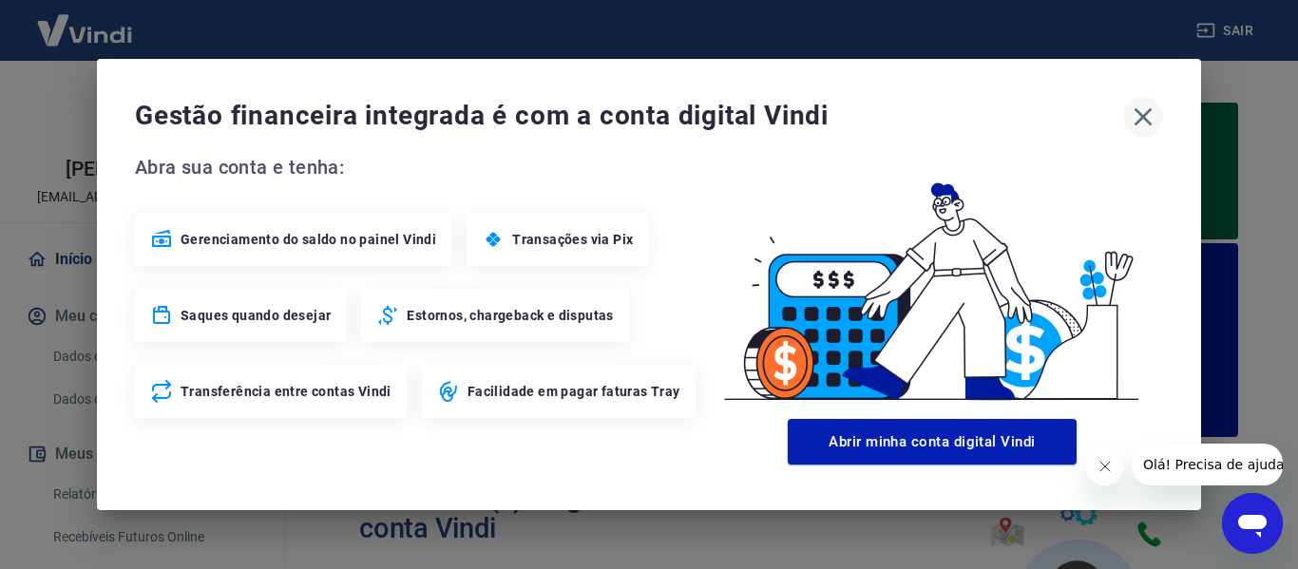
click at [1137, 113] on icon "button" at bounding box center [1143, 117] width 30 height 30
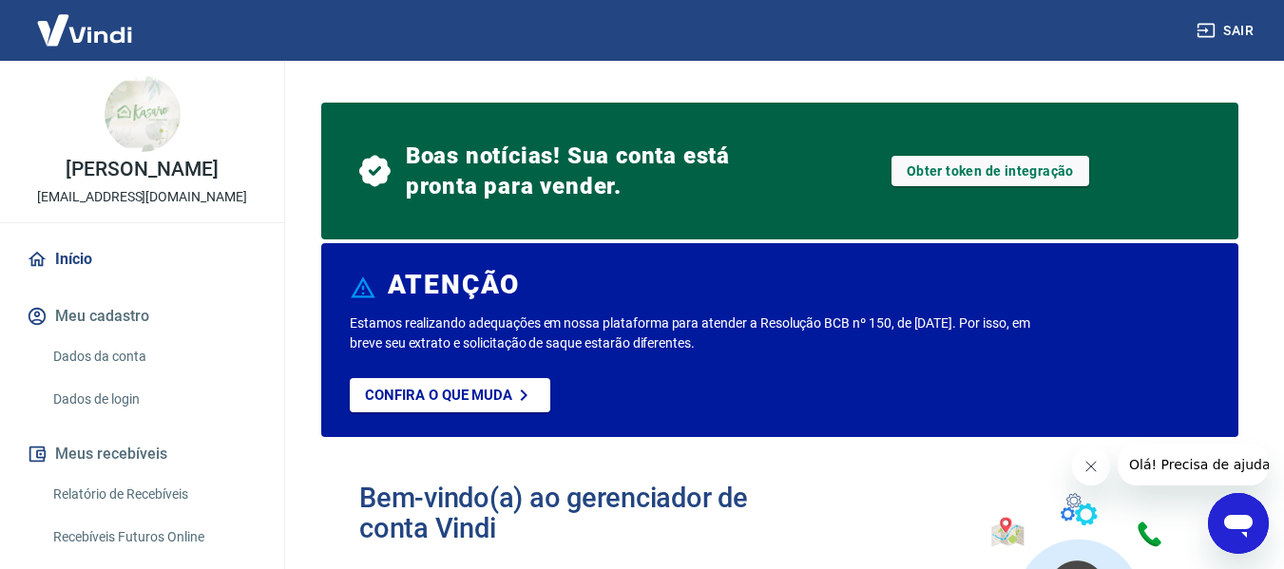
click at [100, 30] on img at bounding box center [85, 30] width 124 height 58
click at [99, 39] on img at bounding box center [85, 30] width 124 height 58
click at [96, 29] on img at bounding box center [85, 30] width 124 height 58
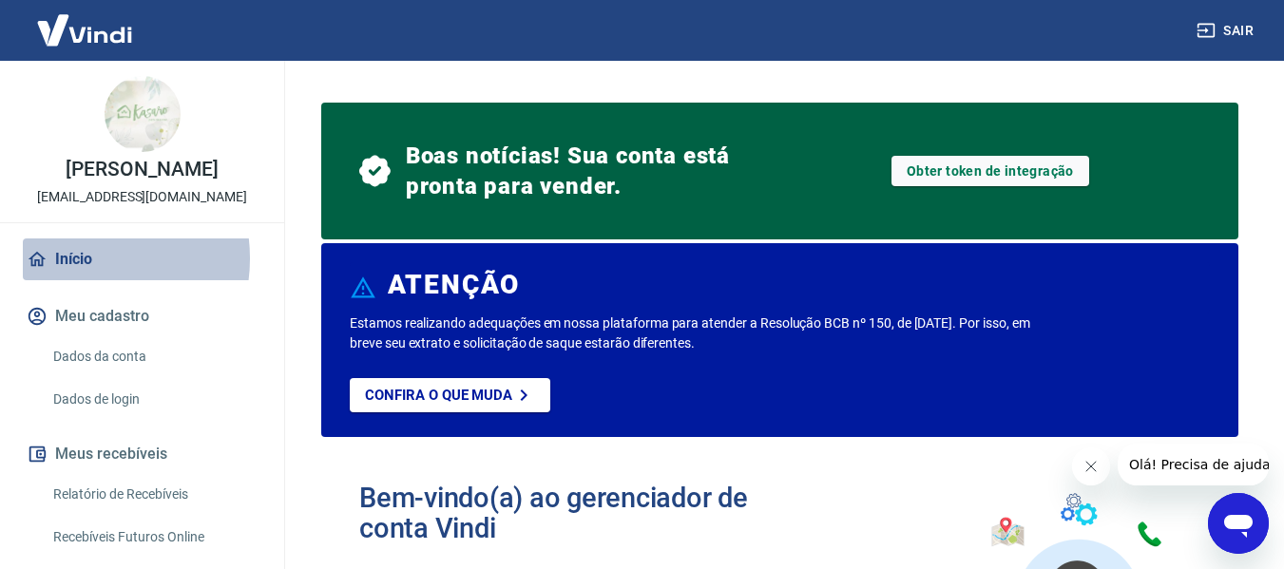
click at [80, 278] on link "Início" at bounding box center [142, 260] width 239 height 42
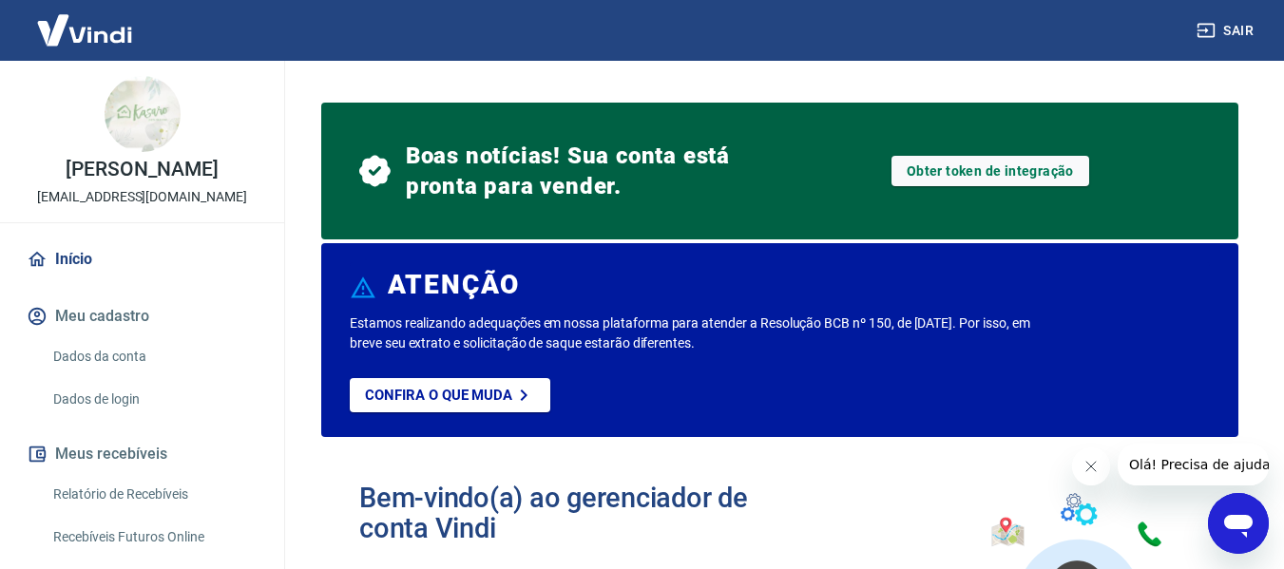
scroll to position [190, 0]
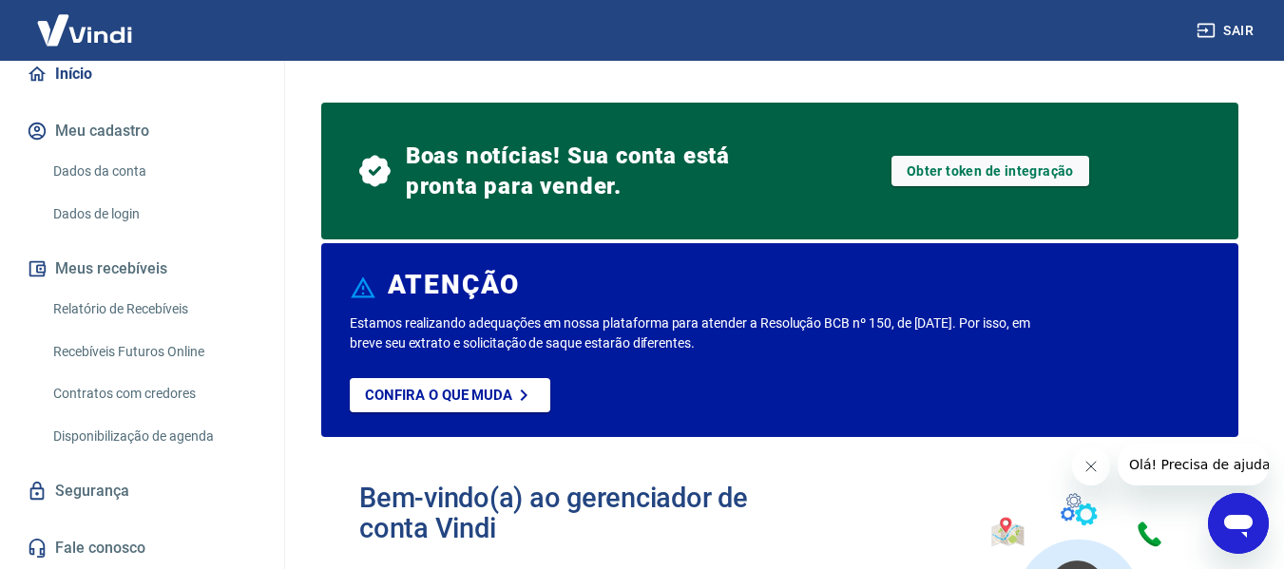
click at [109, 282] on button "Meus recebíveis" at bounding box center [142, 269] width 239 height 42
click at [124, 307] on link "Relatório de Recebíveis" at bounding box center [154, 309] width 216 height 39
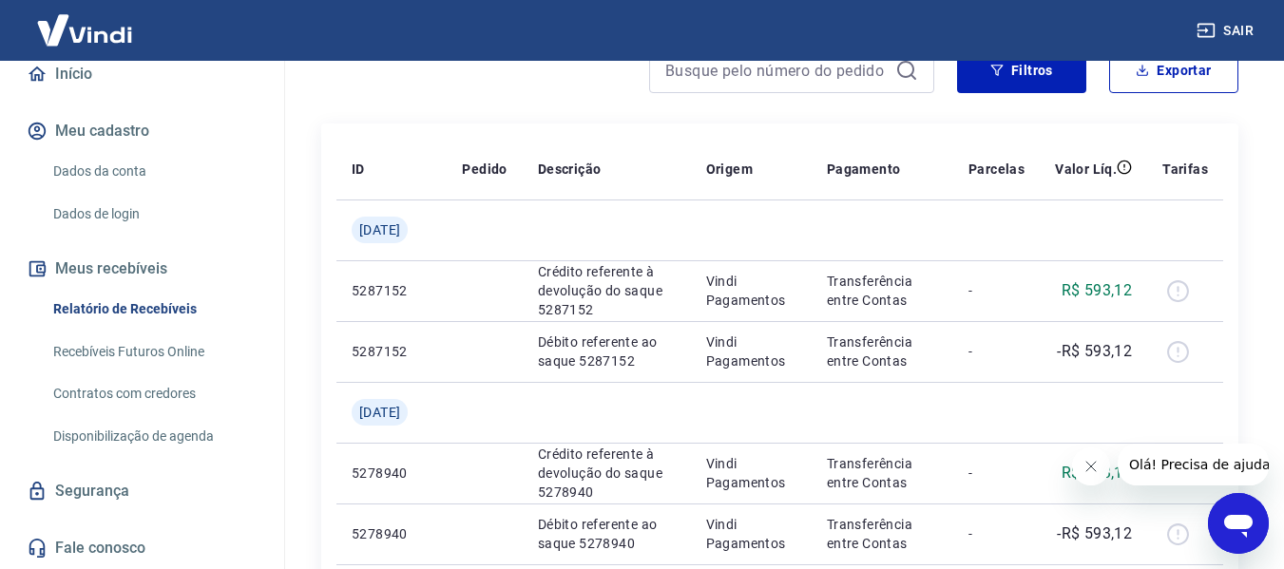
scroll to position [190, 0]
click at [131, 340] on link "Recebíveis Futuros Online" at bounding box center [154, 352] width 216 height 39
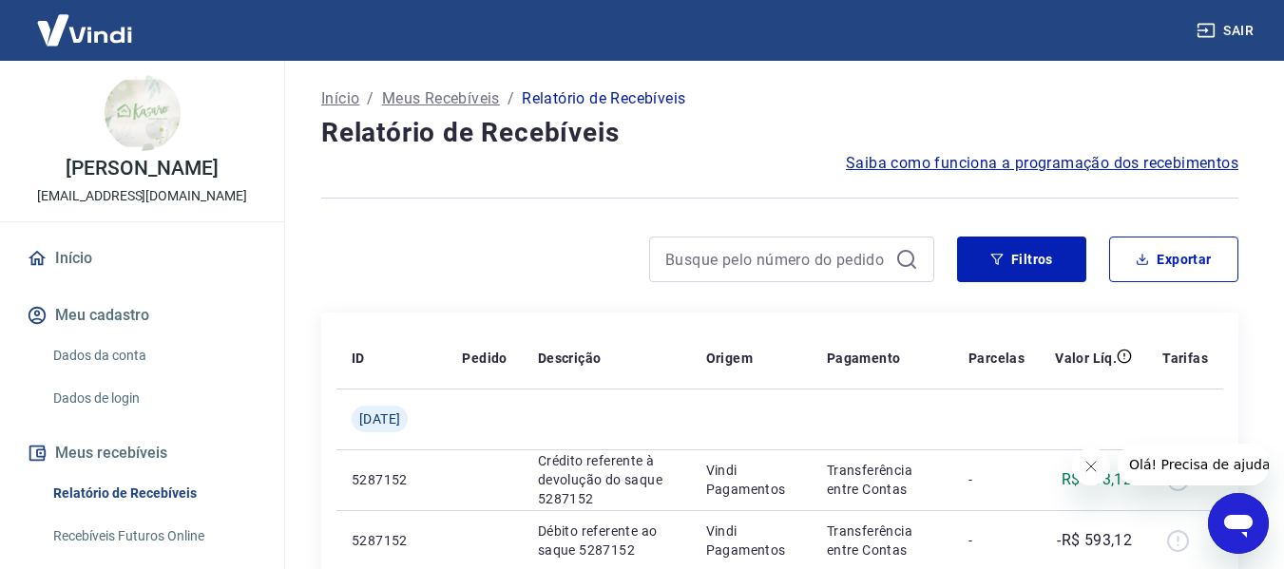
scroll to position [0, 0]
click at [99, 29] on img at bounding box center [85, 30] width 124 height 58
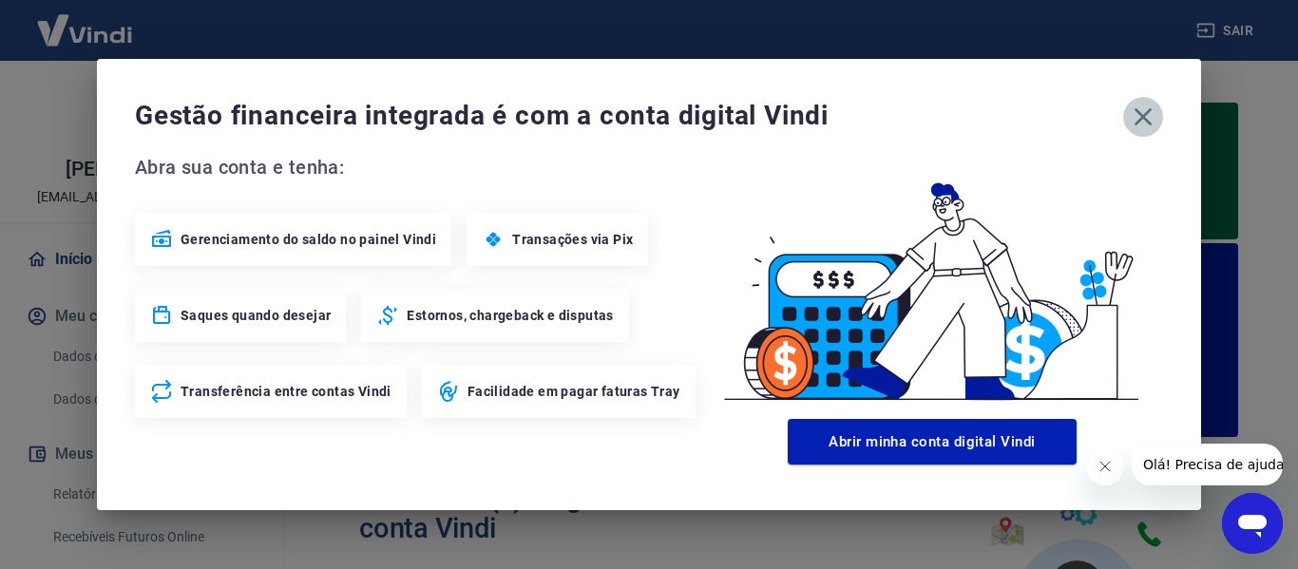
click at [1123, 110] on button "button" at bounding box center [1143, 117] width 40 height 40
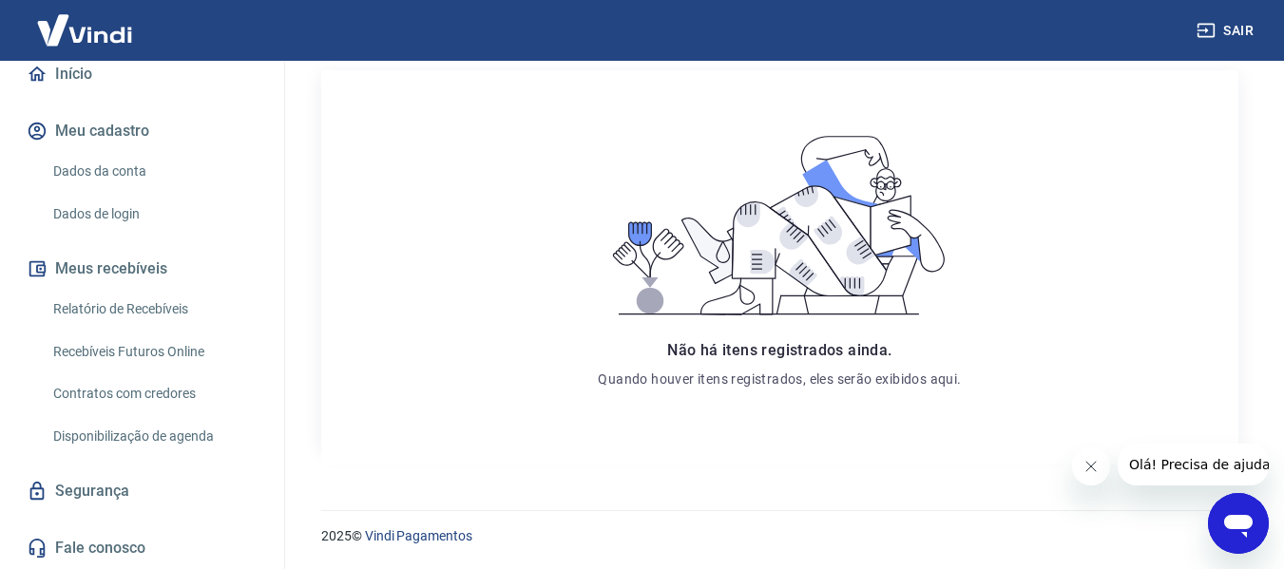
scroll to position [205, 0]
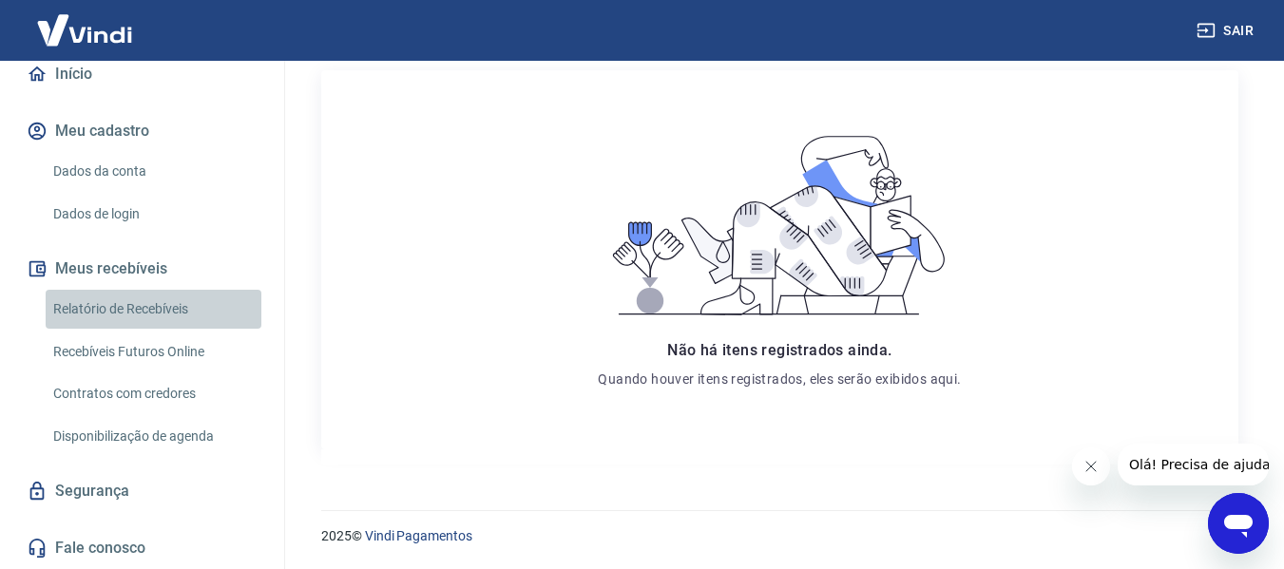
click at [166, 315] on link "Relatório de Recebíveis" at bounding box center [154, 309] width 216 height 39
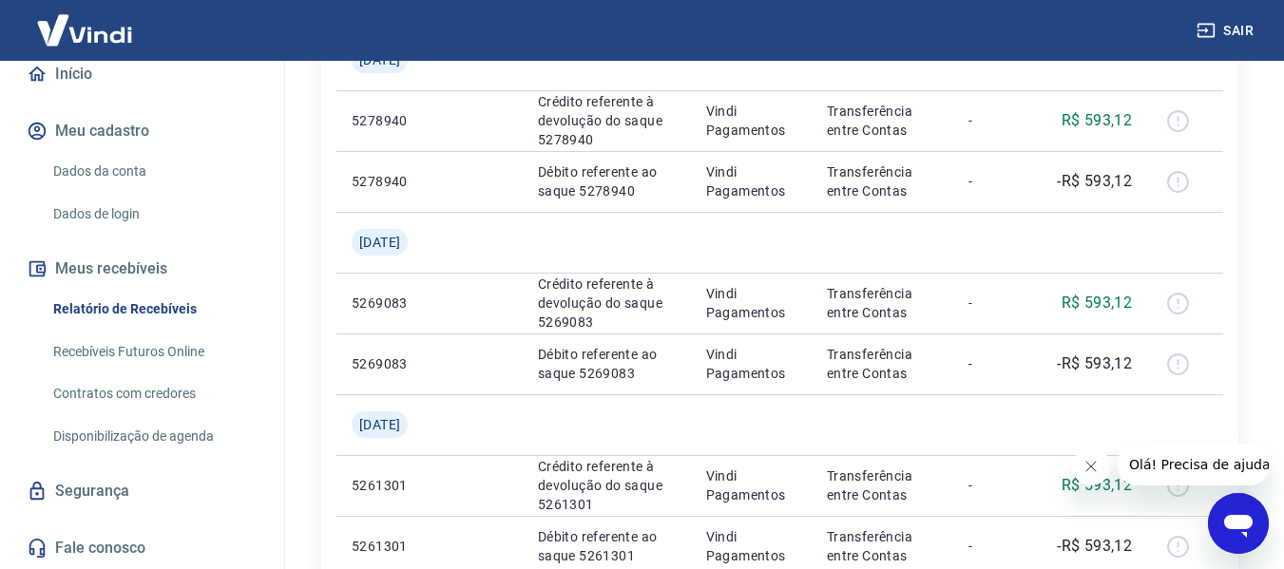
scroll to position [570, 0]
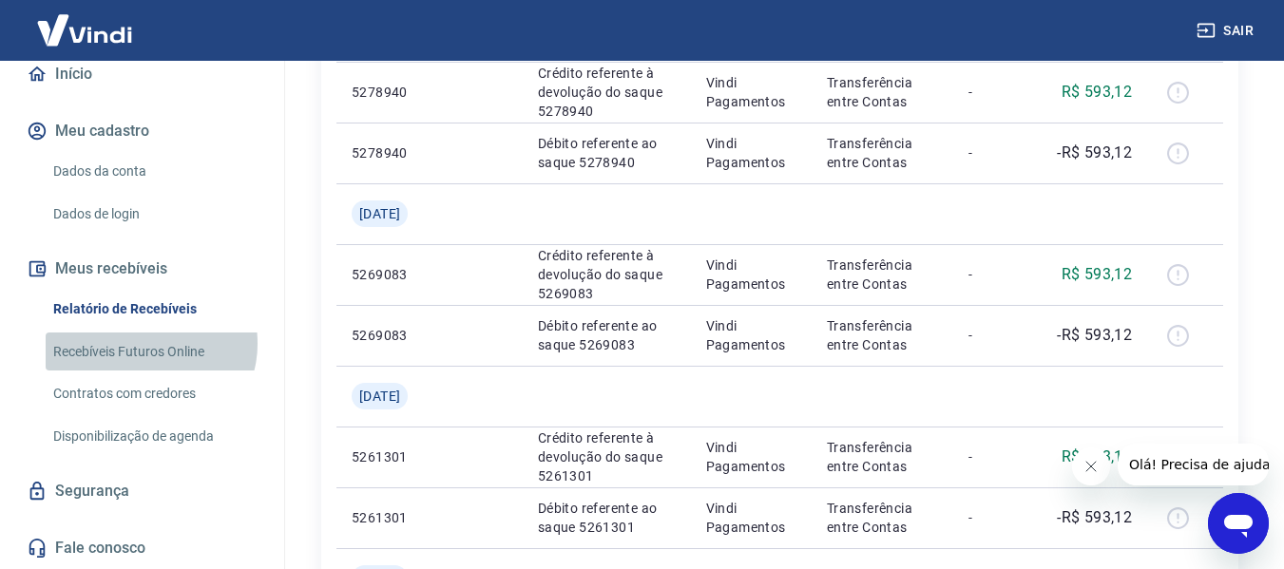
click at [149, 343] on link "Recebíveis Futuros Online" at bounding box center [154, 352] width 216 height 39
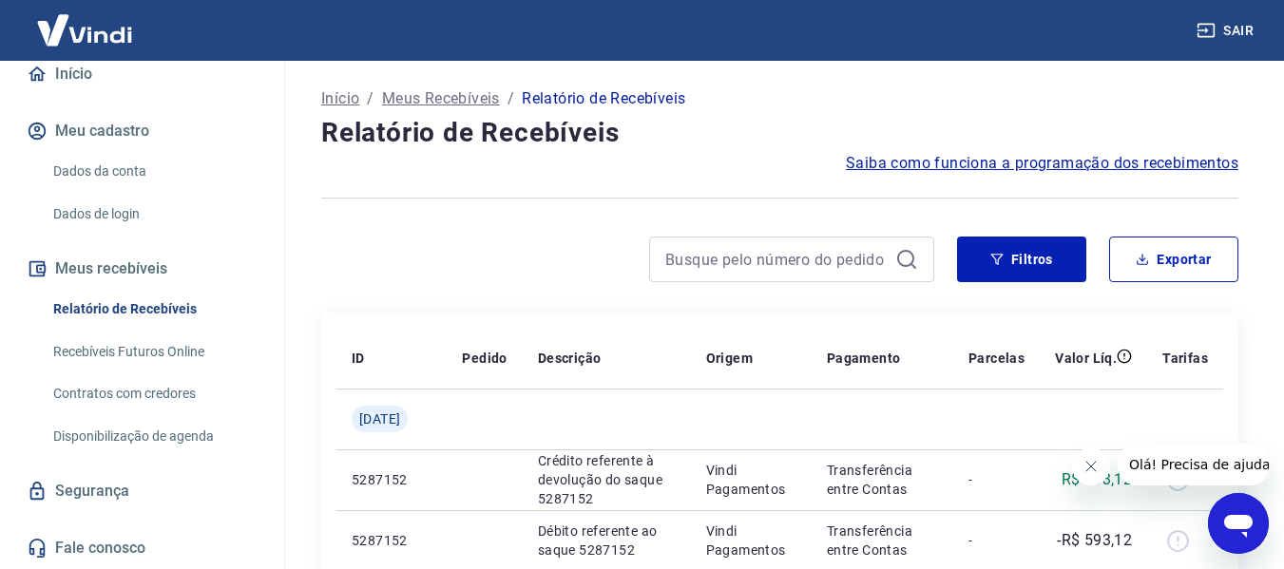
scroll to position [0, 0]
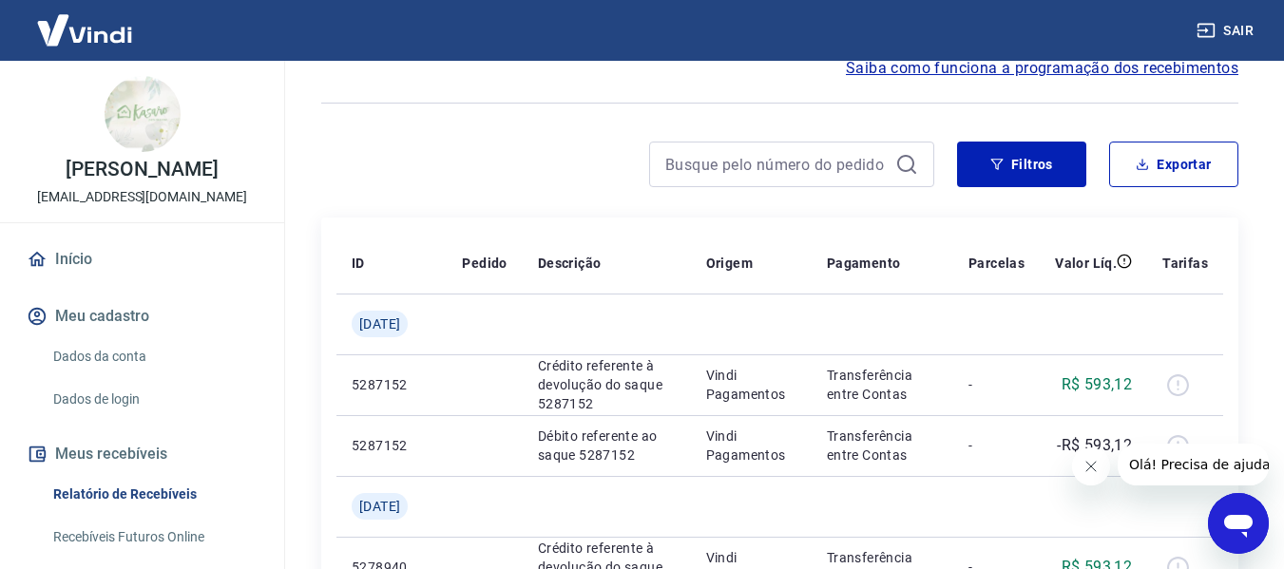
scroll to position [95, 0]
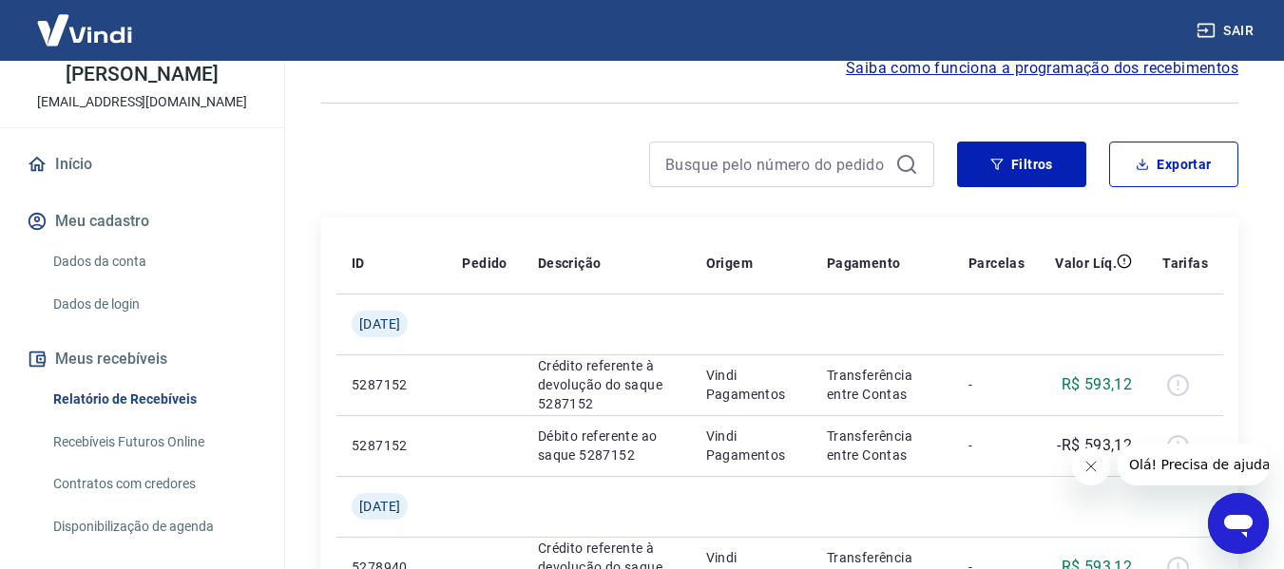
click at [127, 277] on link "Dados da conta" at bounding box center [154, 261] width 216 height 39
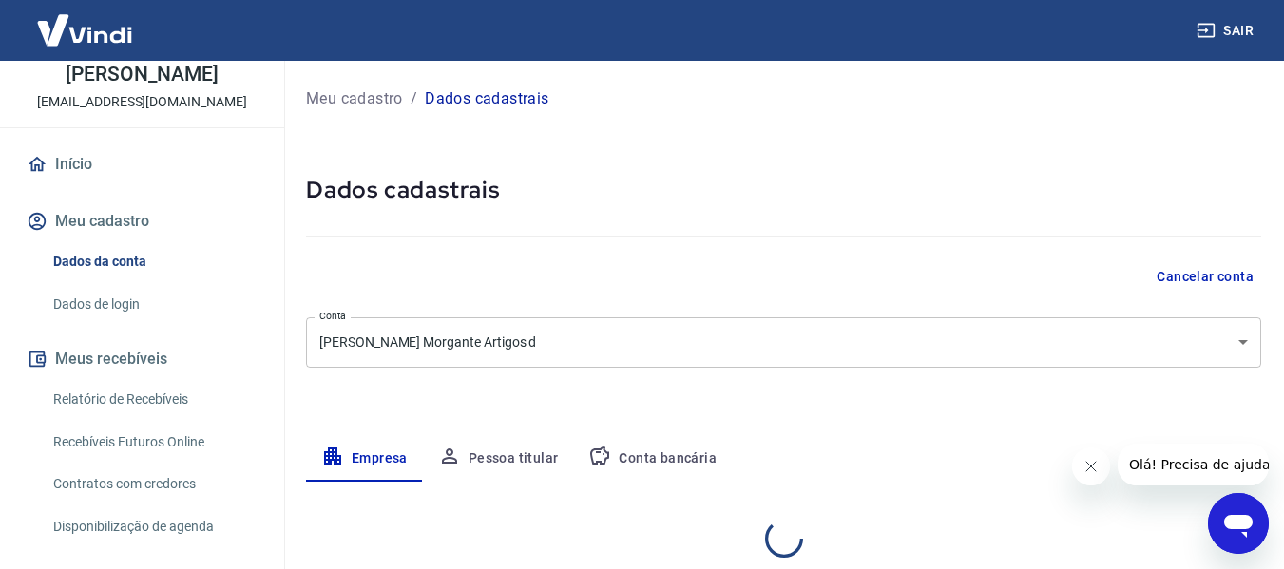
select select "SP"
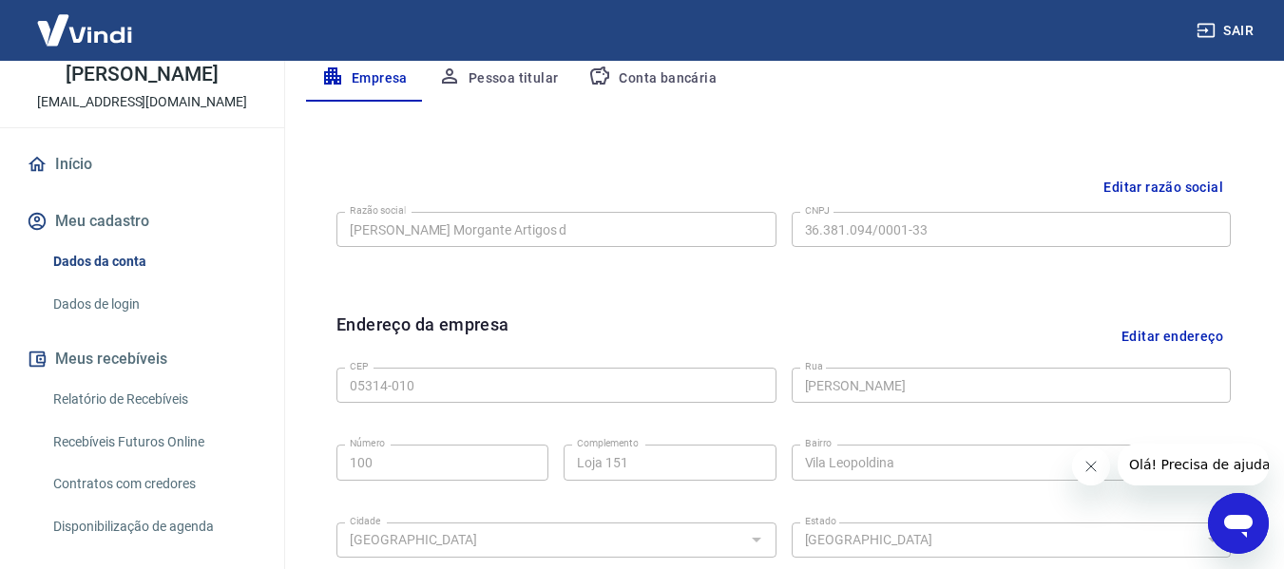
scroll to position [285, 0]
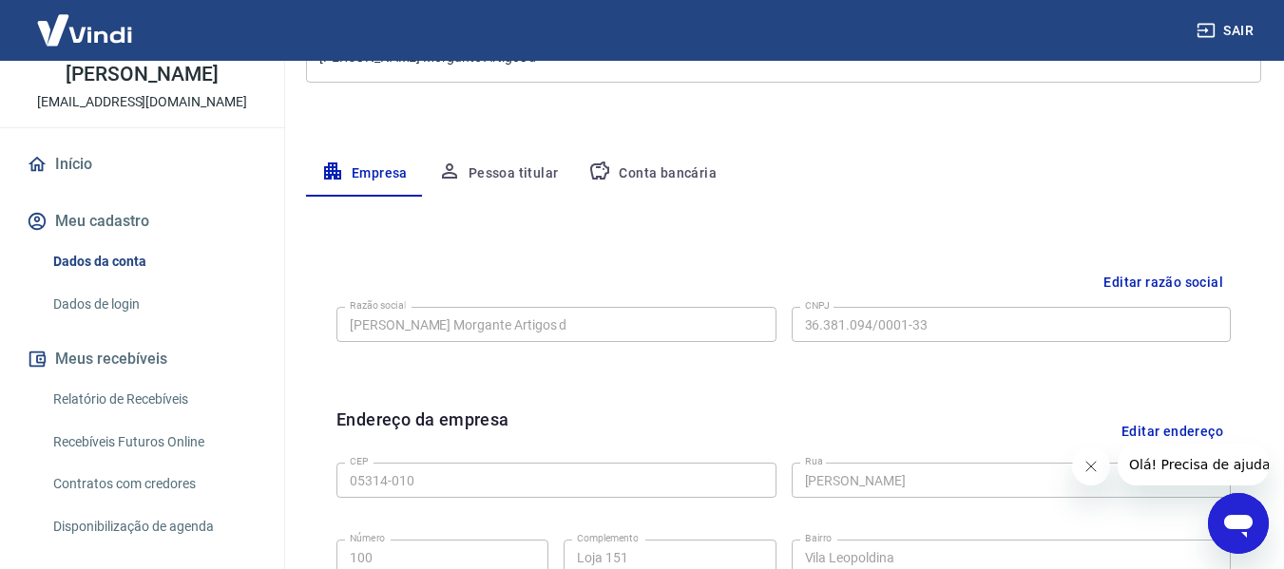
click at [663, 173] on button "Conta bancária" at bounding box center [652, 174] width 159 height 46
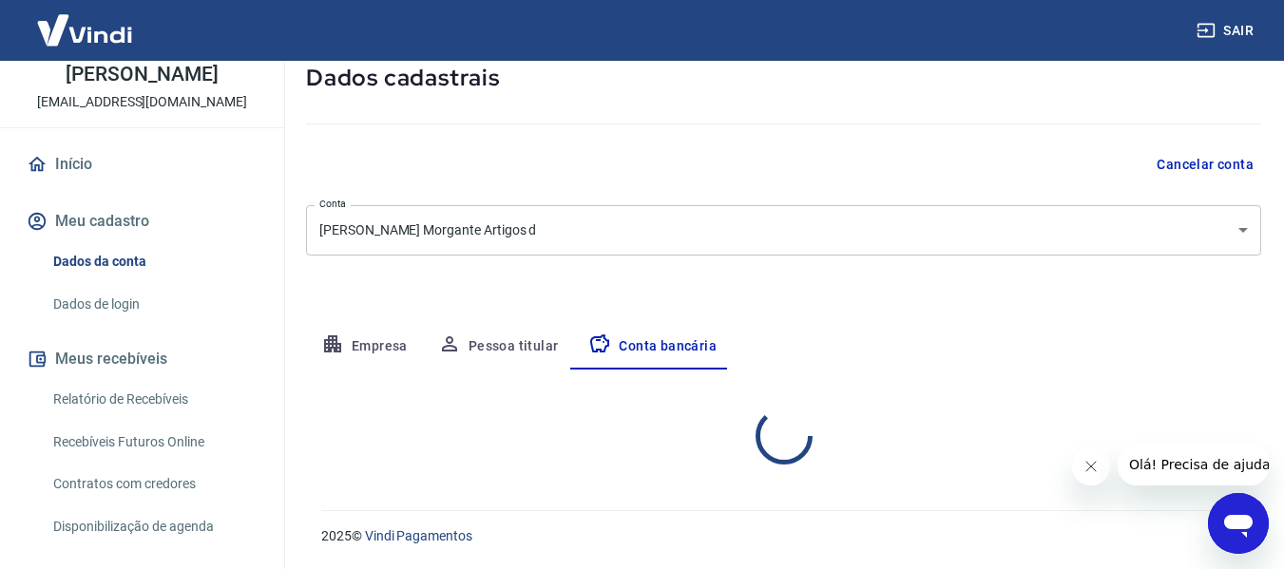
select select "1"
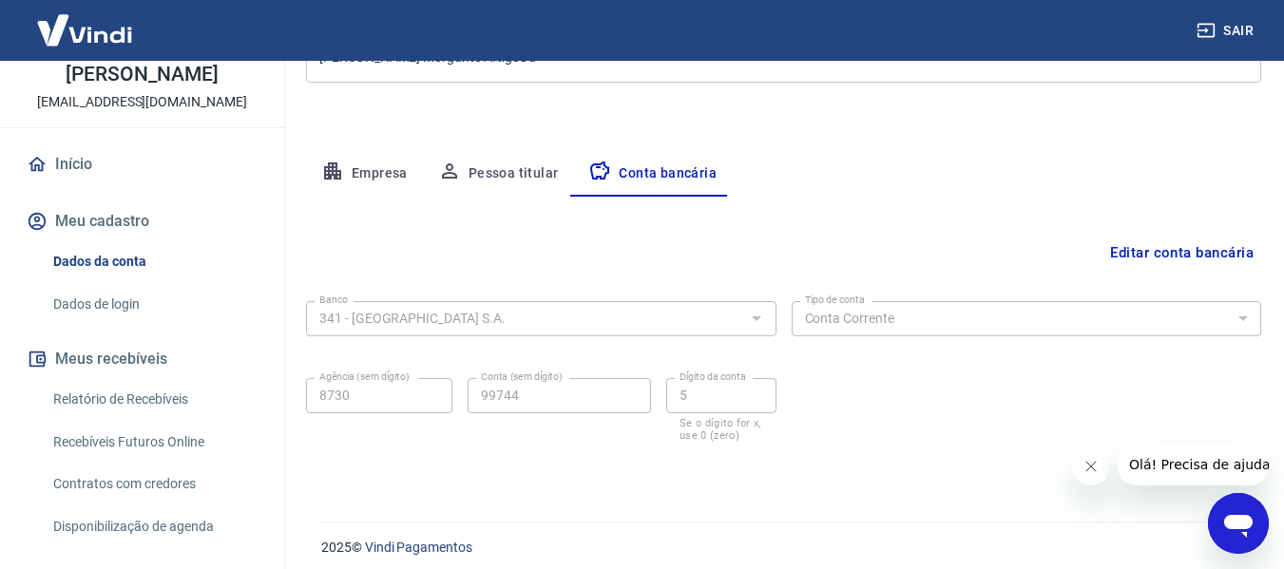
scroll to position [296, 0]
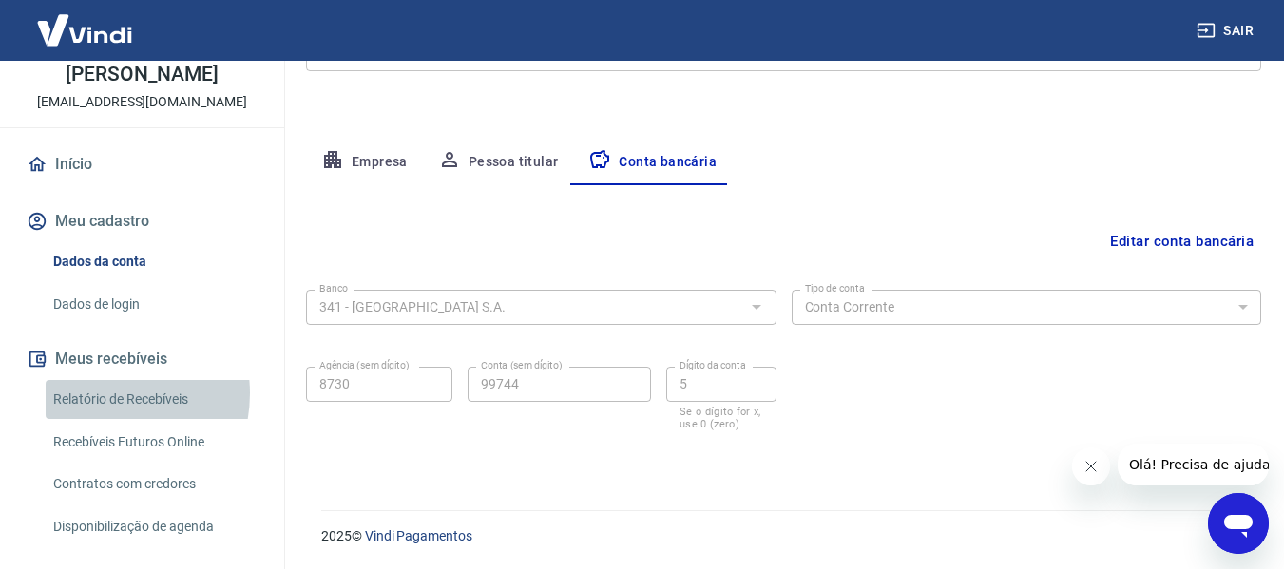
click at [97, 413] on link "Relatório de Recebíveis" at bounding box center [154, 399] width 216 height 39
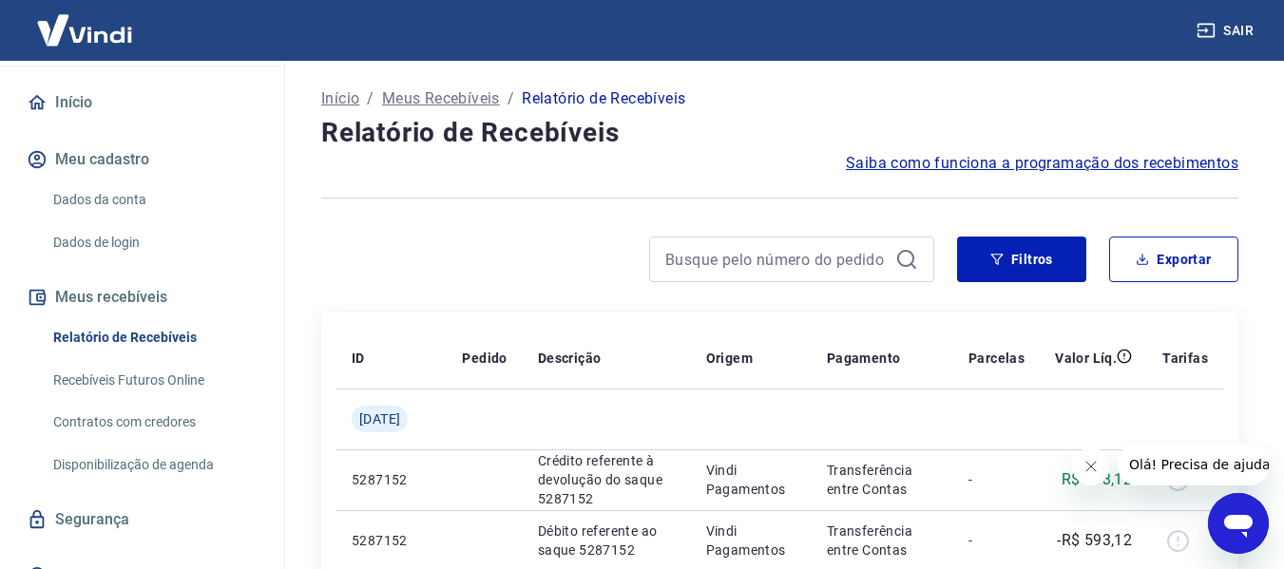
scroll to position [190, 0]
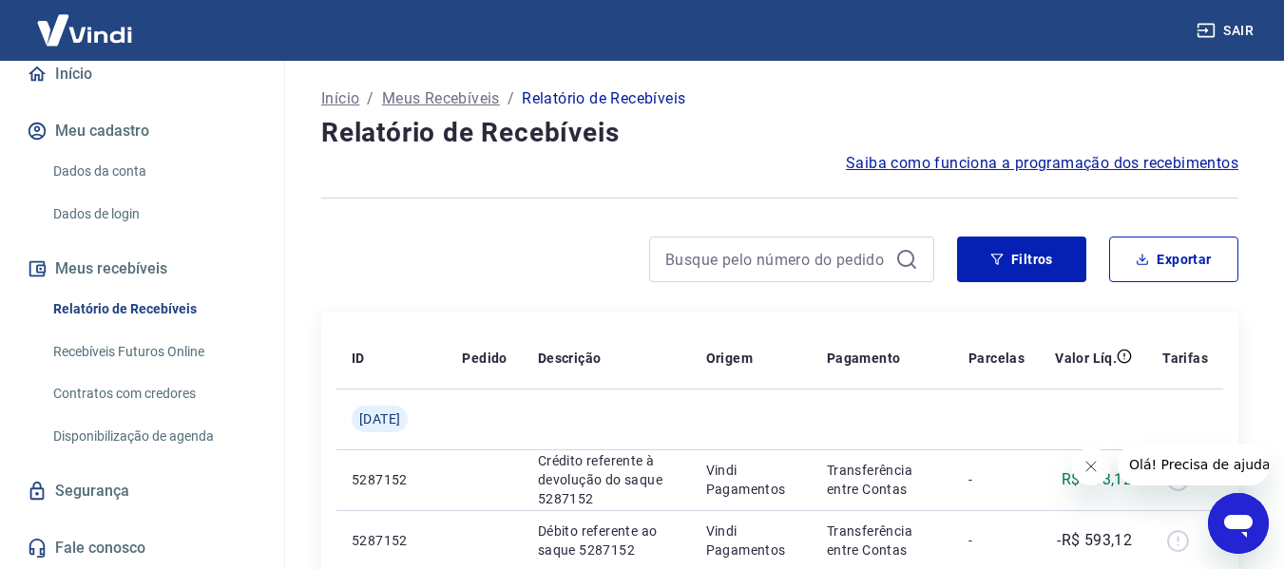
click at [157, 369] on link "Recebíveis Futuros Online" at bounding box center [154, 352] width 216 height 39
